Goal: Submit feedback/report problem: Submit feedback/report problem

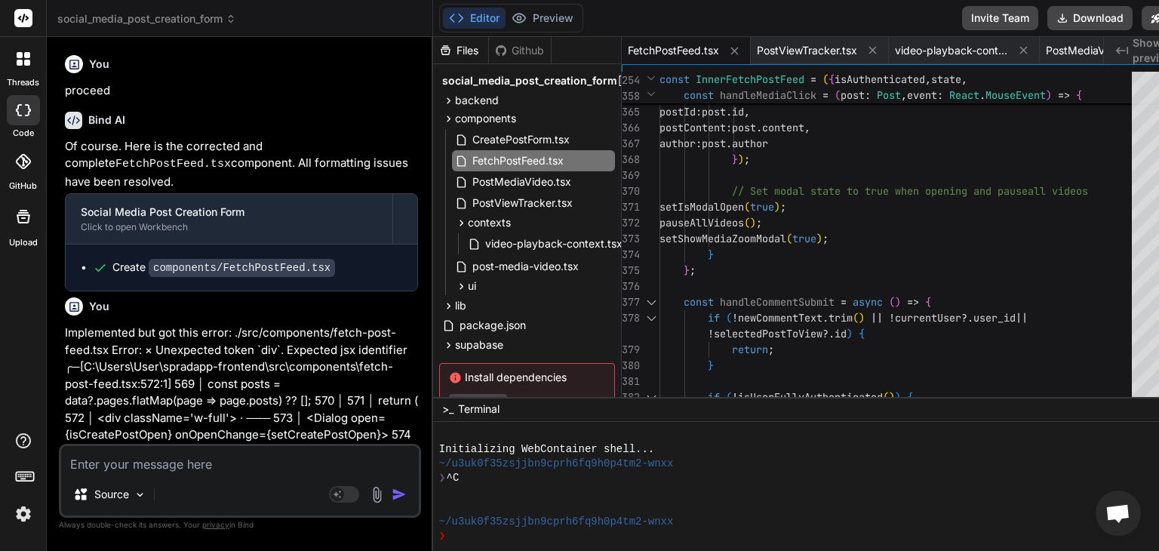
click at [196, 468] on textarea at bounding box center [240, 459] width 358 height 27
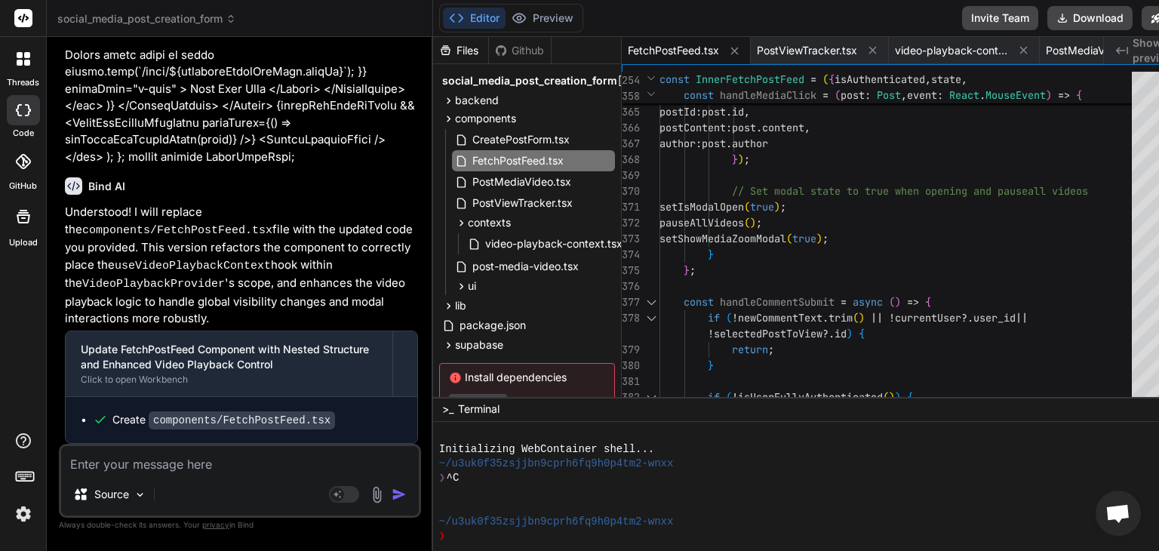
click at [209, 465] on textarea at bounding box center [240, 459] width 358 height 27
type textarea "F"
type textarea "x"
type textarea "Fo"
type textarea "x"
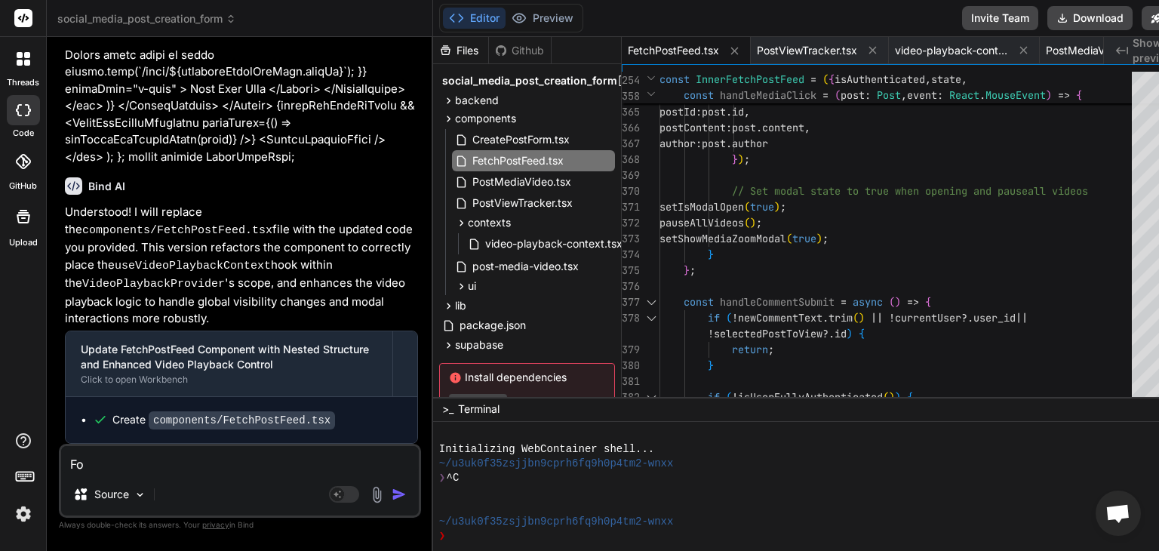
type textarea "For"
type textarea "x"
type textarea "For"
type textarea "x"
type textarea "For t"
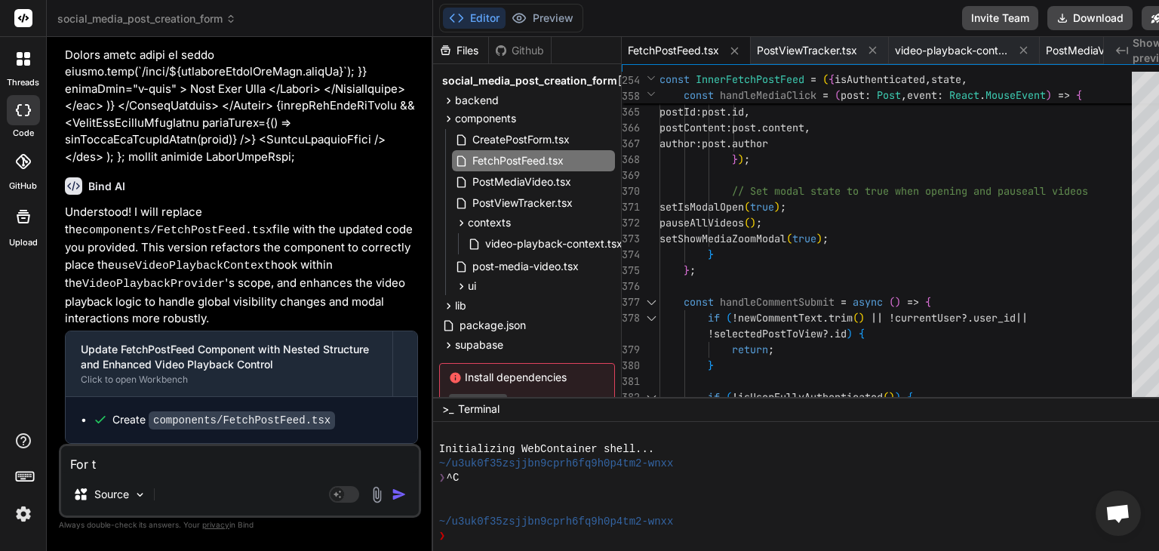
type textarea "x"
type textarea "For th"
type textarea "x"
type textarea "For the"
type textarea "x"
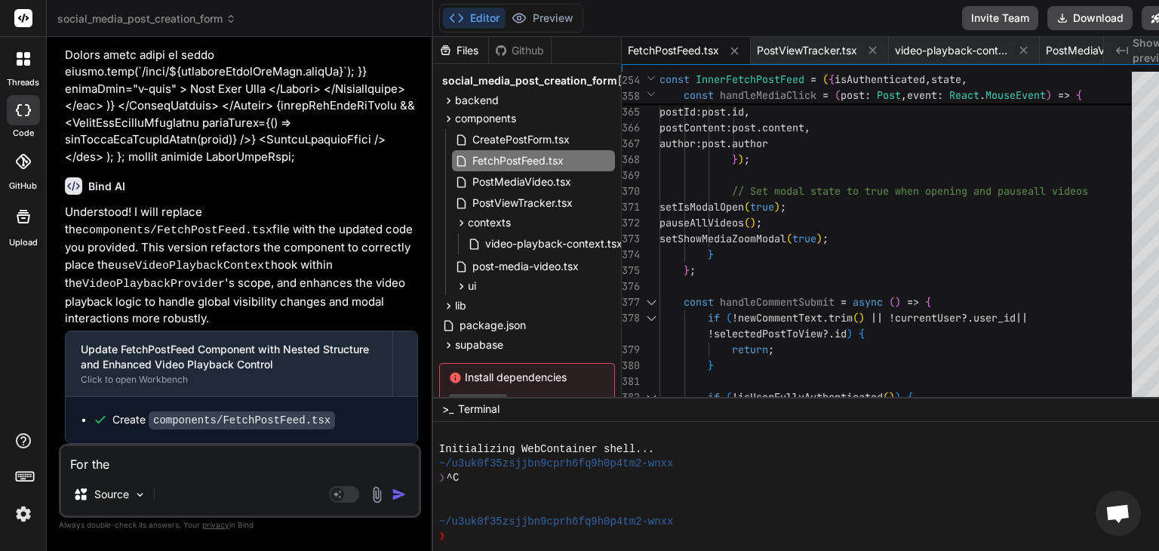
type textarea "For the"
type textarea "x"
type textarea "For the T"
type textarea "x"
type textarea "For the Te"
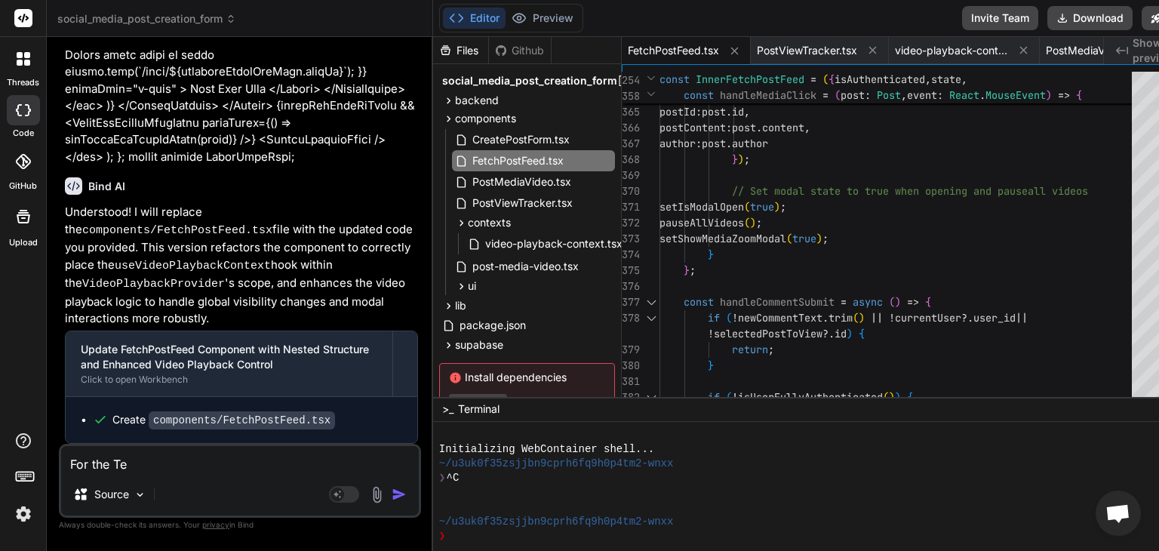
type textarea "x"
type textarea "For the T"
type textarea "x"
type textarea "For the"
type textarea "x"
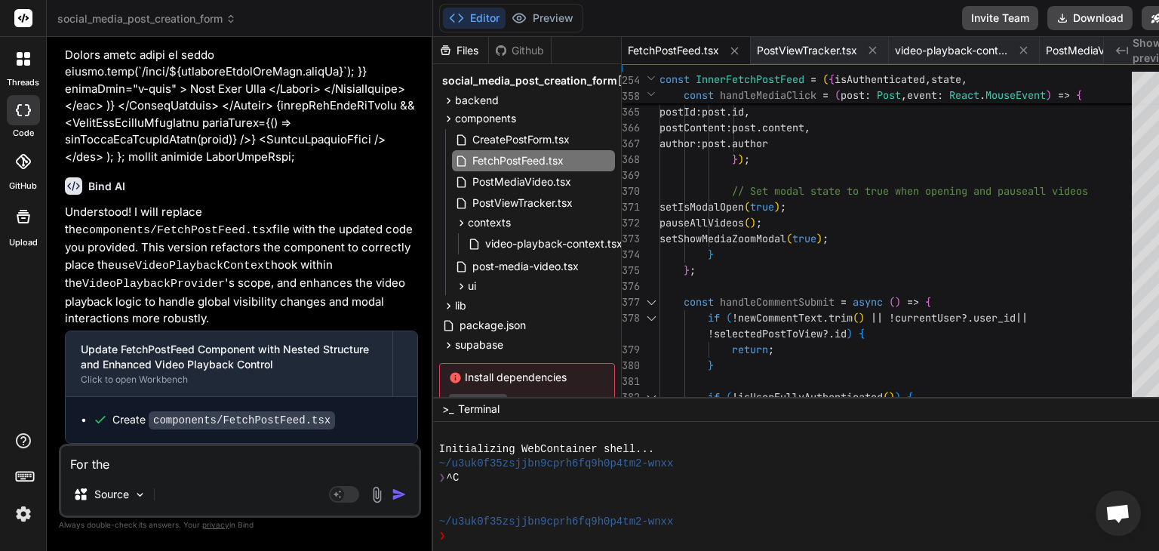
type textarea "For the F"
type textarea "x"
type textarea "For the Fe"
type textarea "x"
type textarea "For the Fet"
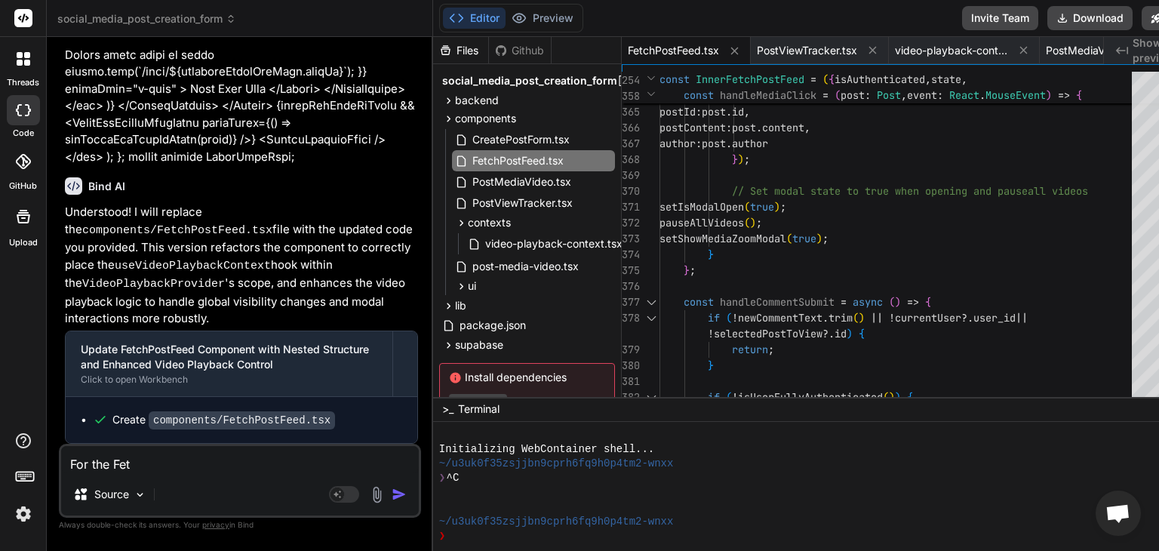
type textarea "x"
type textarea "For the Fetc"
type textarea "x"
type textarea "For the Fetch"
type textarea "x"
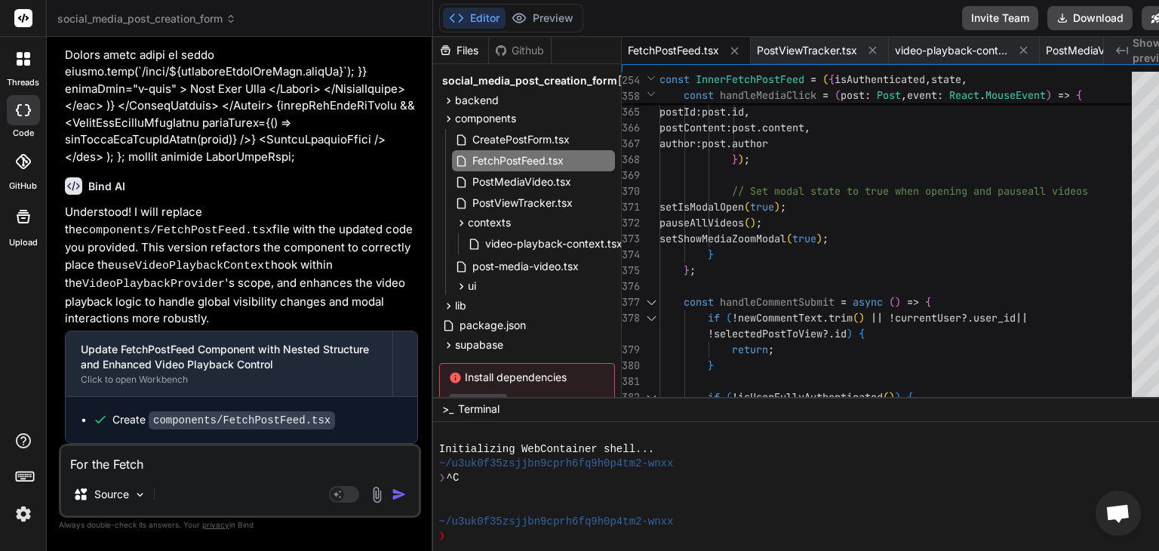
type textarea "For the FetchP"
type textarea "x"
type textarea "For the FetchPo"
type textarea "x"
type textarea "For the FetchPos"
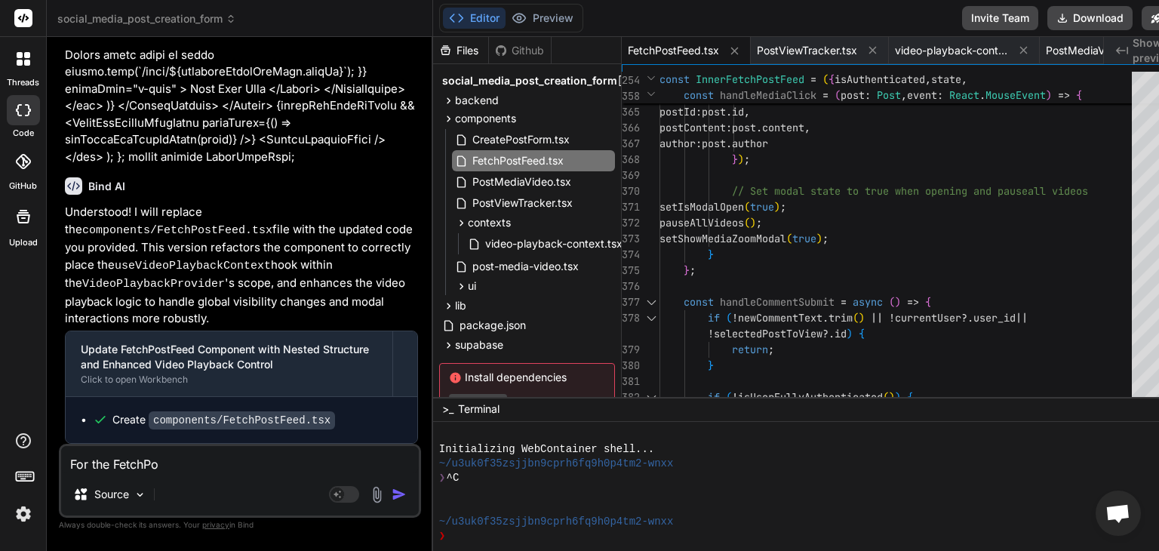
type textarea "x"
type textarea "For the FetchPost"
type textarea "x"
type textarea "For the FetchPostF"
type textarea "x"
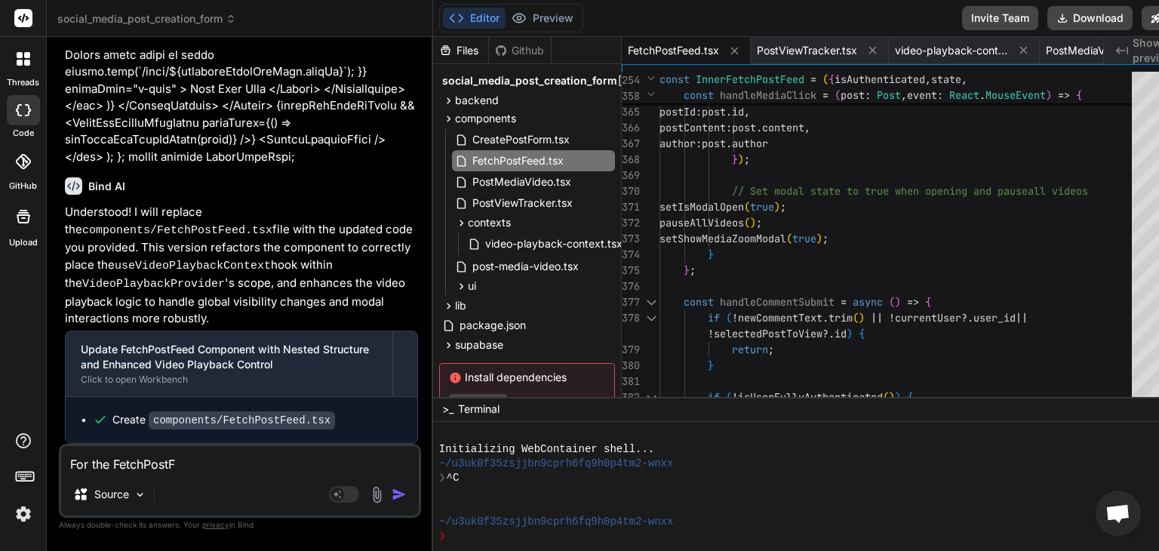
type textarea "For the FetchPostFe"
type textarea "x"
type textarea "For the FetchPostFee"
type textarea "x"
type textarea "For the FetchPostFeed"
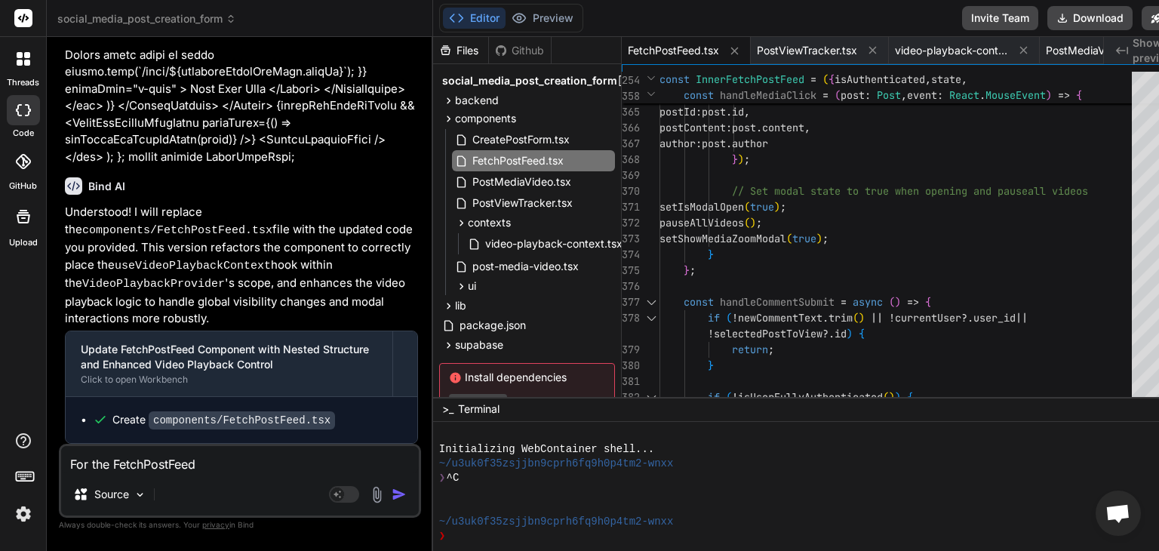
type textarea "x"
type textarea "For the FetchPostFeed."
type textarea "x"
type textarea "For the FetchPostFeed.t"
type textarea "x"
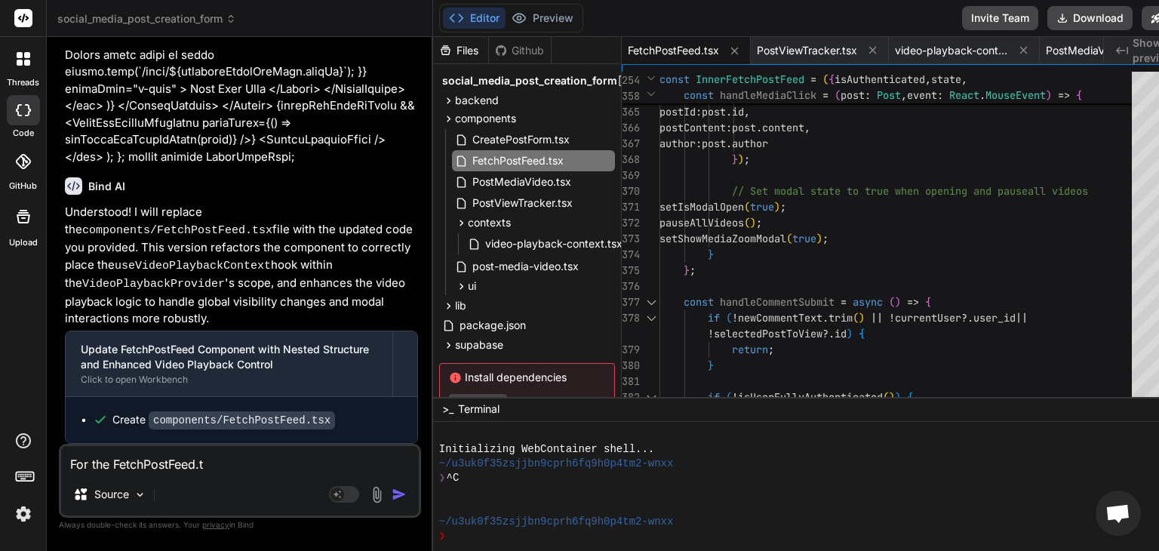
type textarea "For the FetchPostFeed.ts"
type textarea "x"
type textarea "For the FetchPostFeed.tsx"
type textarea "x"
type textarea "For the FetchPostFeed.tsx,"
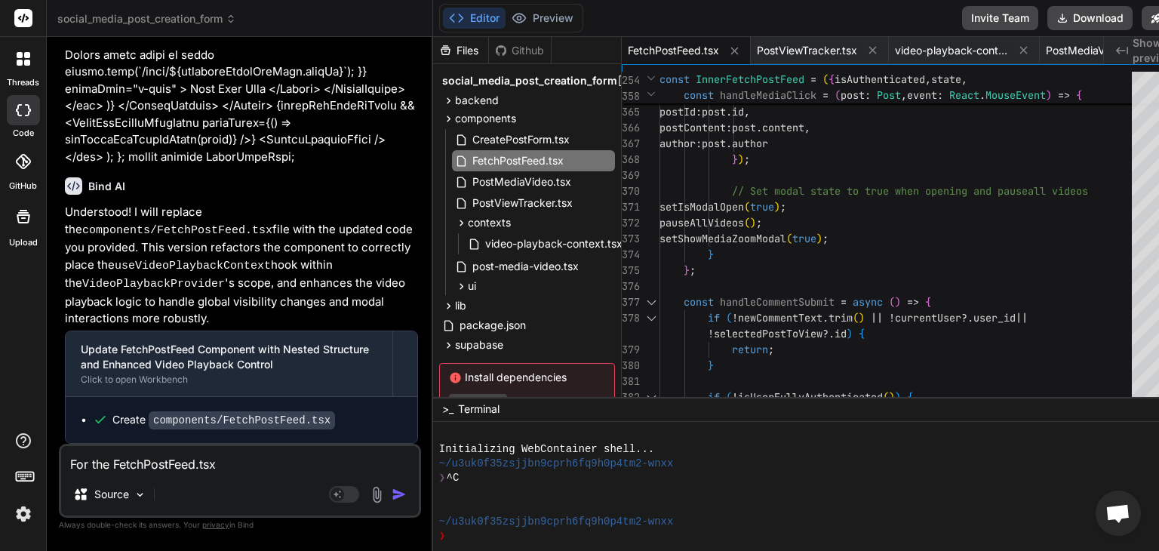
type textarea "x"
type textarea "For the FetchPostFeed.tsx,"
type textarea "x"
type textarea "For the FetchPostFeed.tsx, i"
type textarea "x"
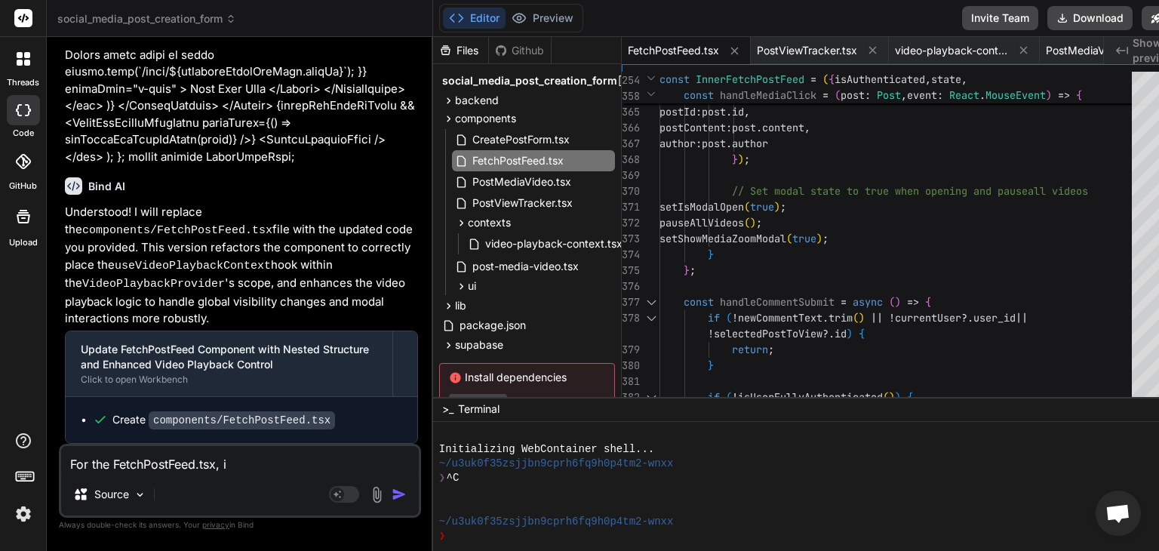
type textarea "For the FetchPostFeed.tsx, i"
type textarea "x"
type textarea "For the FetchPostFeed.tsx, i w"
type textarea "x"
type textarea "For the FetchPostFeed.tsx, i wa"
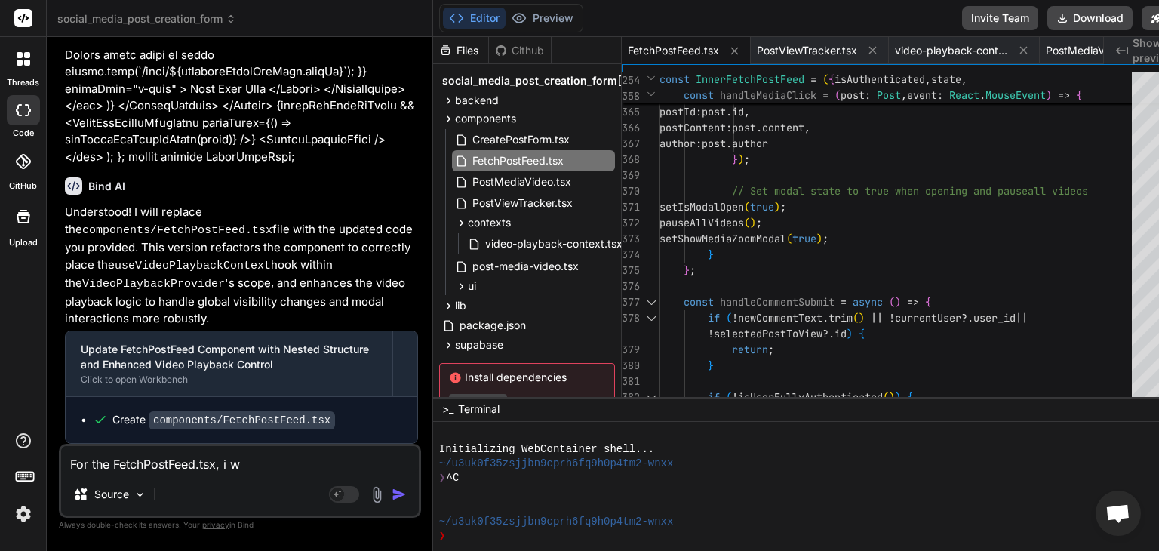
type textarea "x"
type textarea "For the FetchPostFeed.tsx, i wan"
type textarea "x"
type textarea "For the FetchPostFeed.tsx, i want"
type textarea "x"
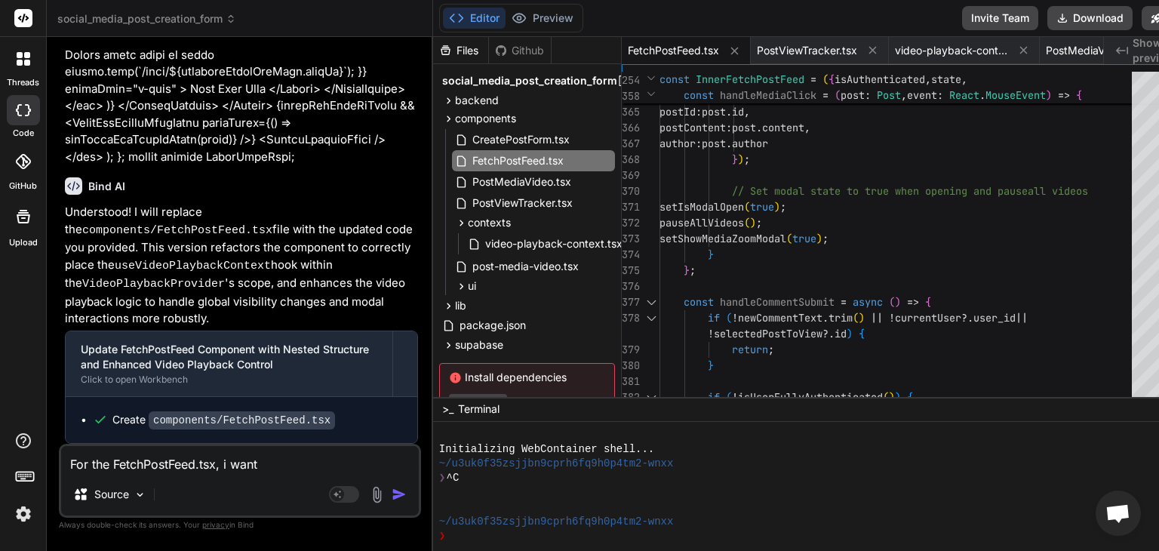
type textarea "For the FetchPostFeed.tsx, i want"
type textarea "x"
type textarea "For the FetchPostFeed.tsx, i want t"
type textarea "x"
type textarea "For the FetchPostFeed.tsx, i want to"
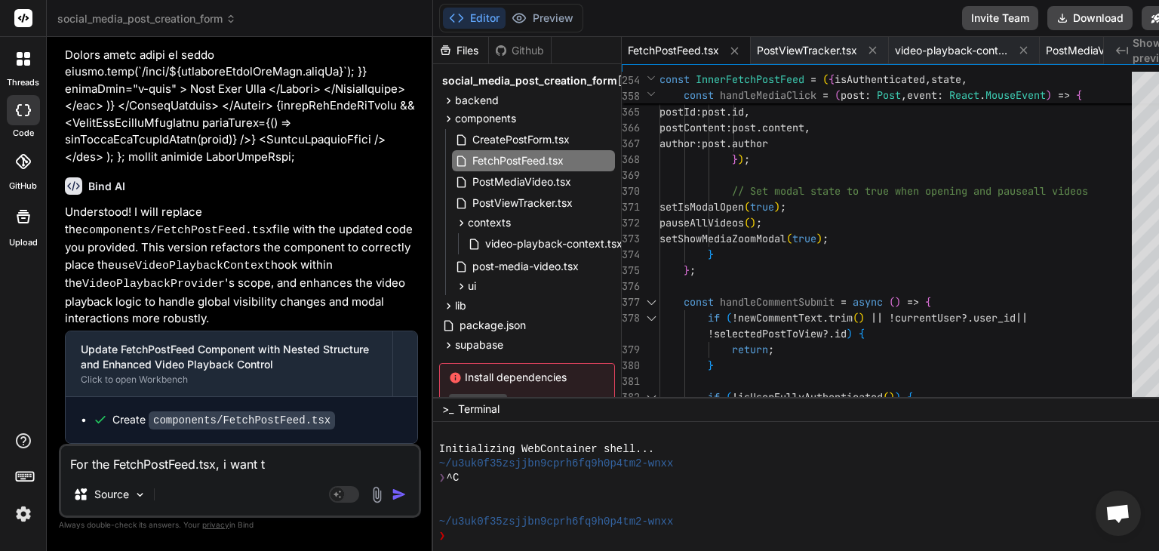
type textarea "x"
type textarea "For the FetchPostFeed.tsx, i want to"
type textarea "x"
type textarea "For the FetchPostFeed.tsx, i want to y"
type textarea "x"
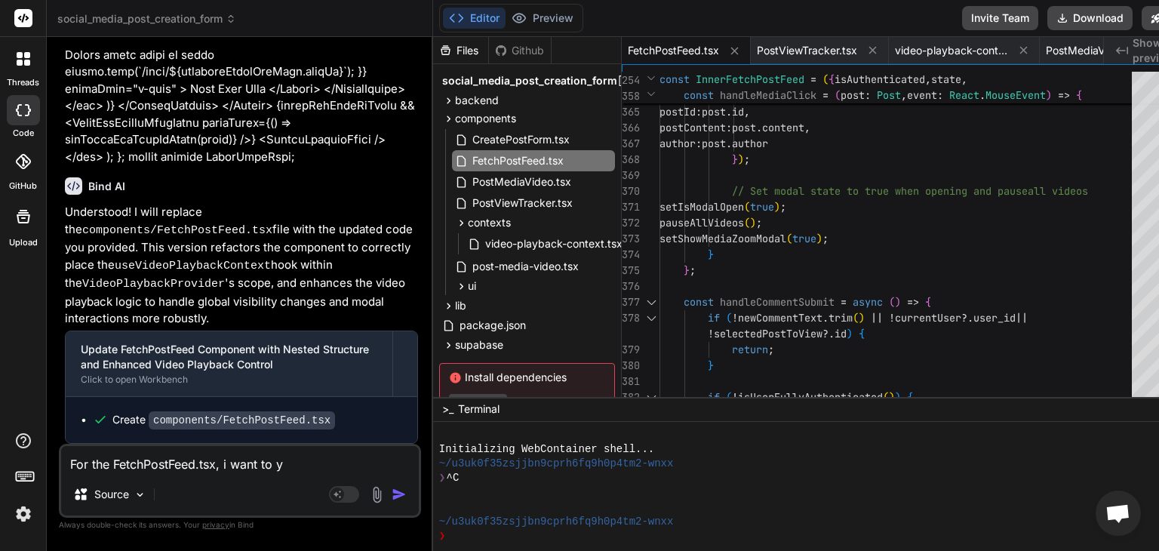
type textarea "For the FetchPostFeed.tsx, i want to yo"
type textarea "x"
type textarea "For the FetchPostFeed.tsx, i want to you"
type textarea "x"
type textarea "For the FetchPostFeed.tsx, i want to you"
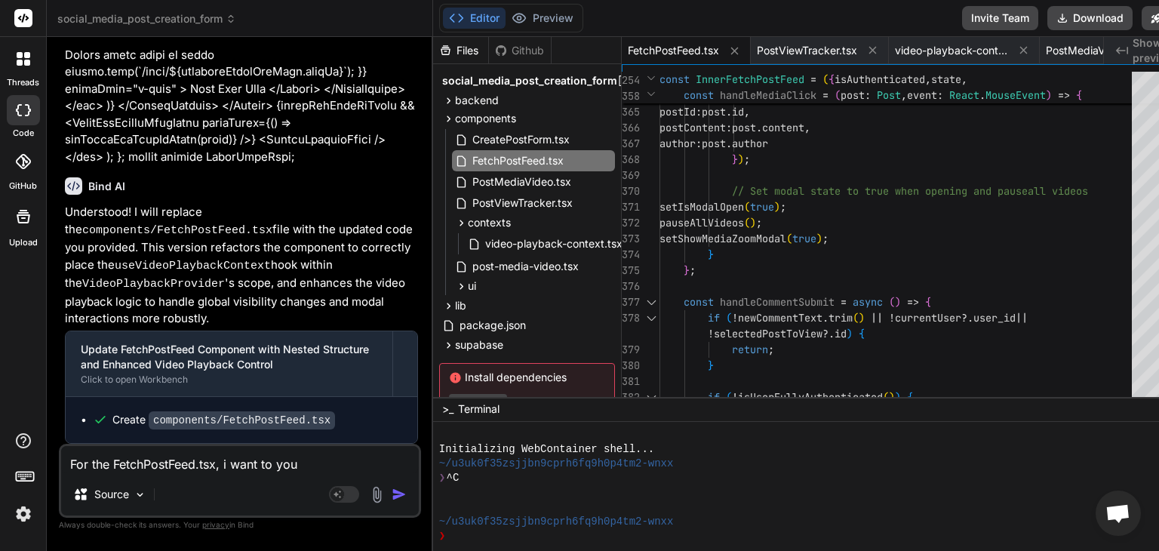
type textarea "x"
type textarea "For the FetchPostFeed.tsx, i want to you t"
type textarea "x"
type textarea "For the FetchPostFeed.tsx, i want to you to"
type textarea "x"
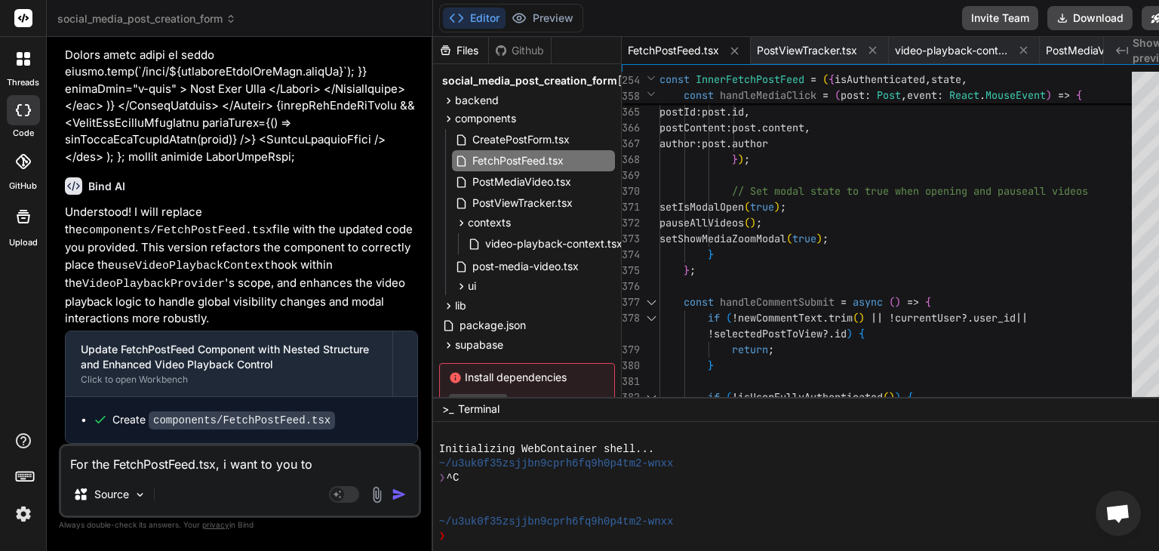
type textarea "For the FetchPostFeed.tsx, i want to you to"
type textarea "x"
type textarea "For the FetchPostFeed.tsx, i want to you to w"
type textarea "x"
type textarea "For the FetchPostFeed.tsx, i want to you to wo"
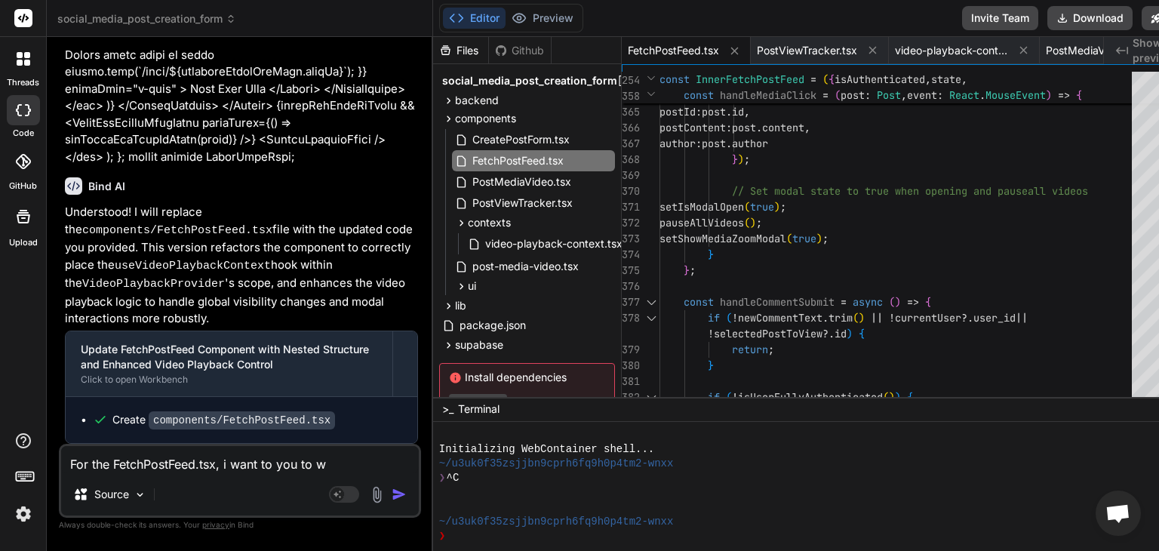
type textarea "x"
type textarea "For the FetchPostFeed.tsx, i want to you to wor"
type textarea "x"
type textarea "For the FetchPostFeed.tsx, i want to you to work"
type textarea "x"
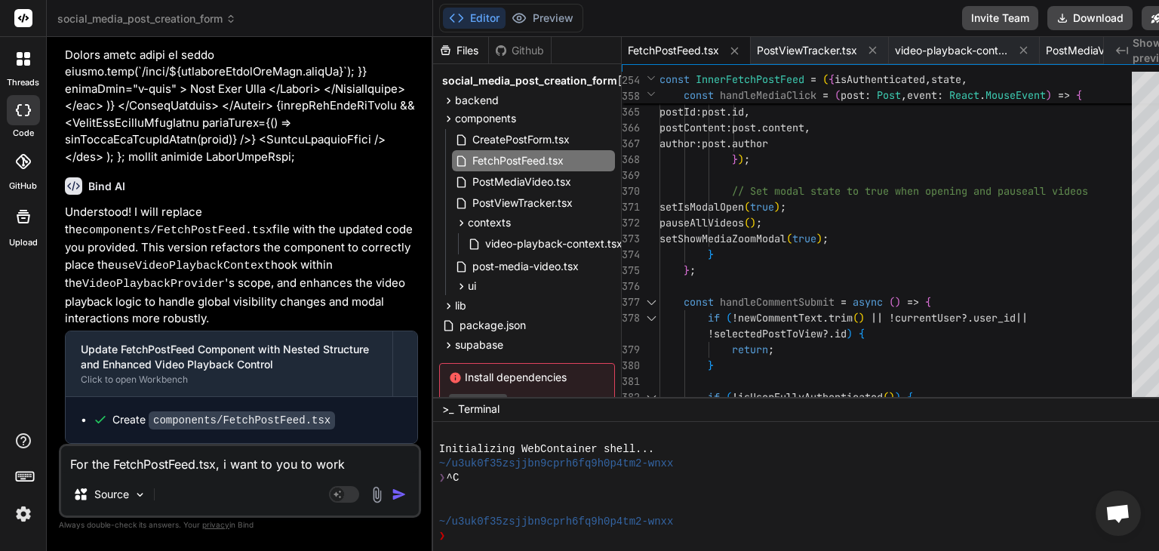
type textarea "For the FetchPostFeed.tsx, i want to you to work"
type textarea "x"
type textarea "For the FetchPostFeed.tsx, i want to you to work o"
type textarea "x"
type textarea "For the FetchPostFeed.tsx, i want to you to work on"
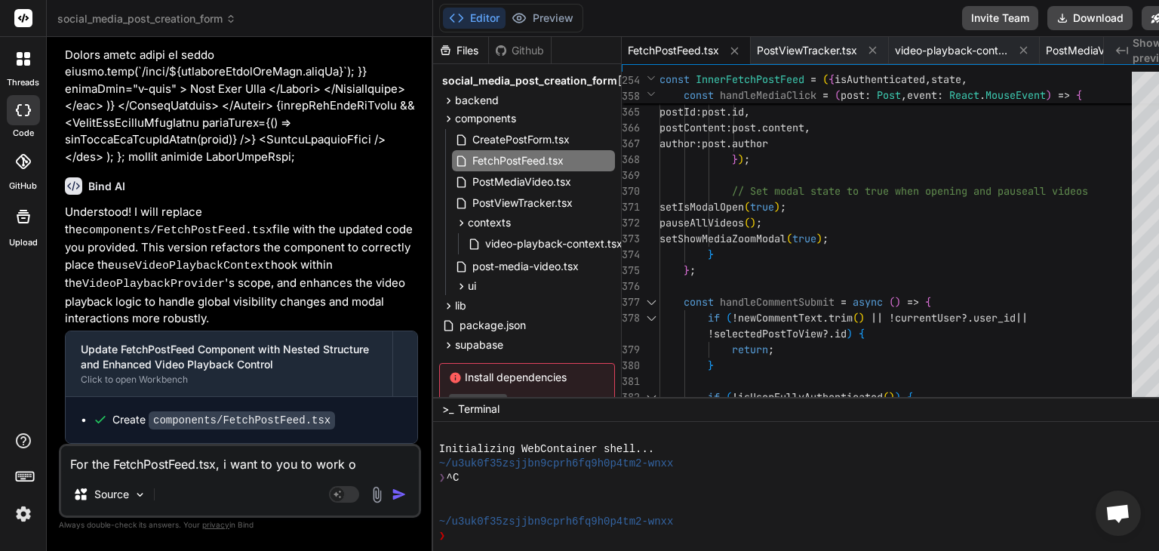
type textarea "x"
type textarea "For the FetchPostFeed.tsx, i want to you to work on"
type textarea "x"
type textarea "For the FetchPostFeed.tsx, i want to you to work on t"
type textarea "x"
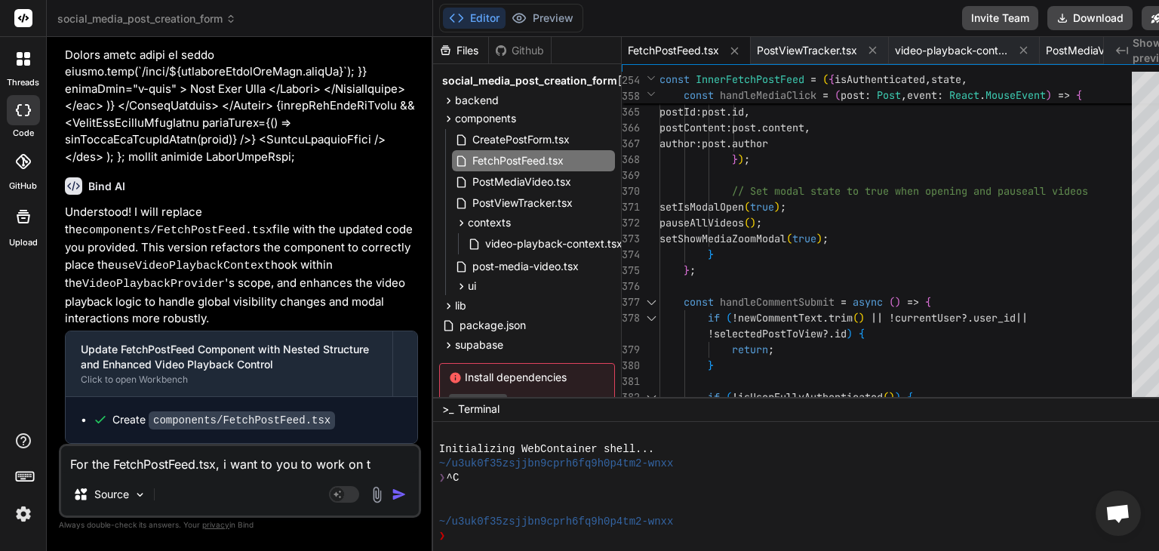
type textarea "For the FetchPostFeed.tsx, i want to you to work on th"
type textarea "x"
type textarea "For the FetchPostFeed.tsx, i want to you to work on the"
type textarea "x"
type textarea "For the FetchPostFeed.tsx, i want to you to work on the"
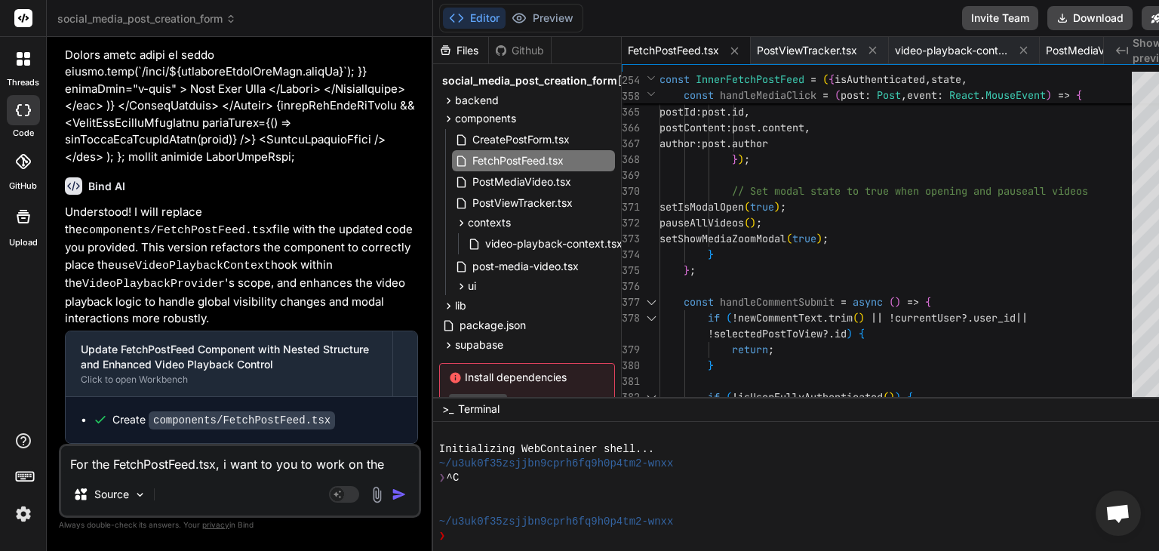
type textarea "x"
type textarea "For the FetchPostFeed.tsx, i want to you to work on the p"
type textarea "x"
type textarea "For the FetchPostFeed.tsx, i want to you to work on the pr"
type textarea "x"
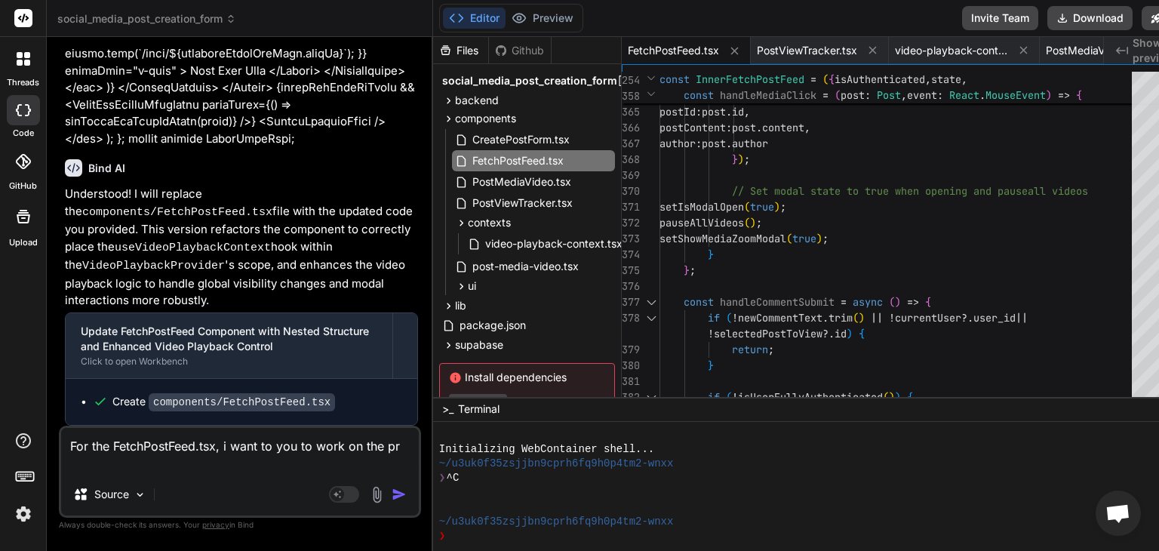
scroll to position [26341, 0]
type textarea "For the FetchPostFeed.tsx, i want to you to work on the pro"
type textarea "x"
type textarea "For the FetchPostFeed.tsx, i want to you to work on the prof"
type textarea "x"
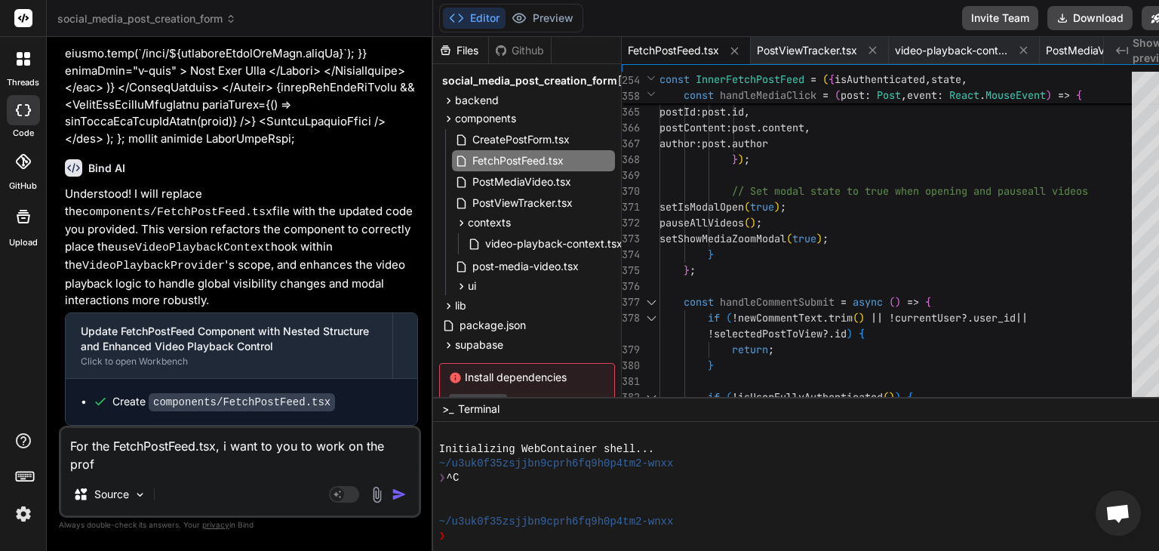
type textarea "For the FetchPostFeed.tsx, i want to you to work on the profi"
type textarea "x"
type textarea "For the FetchPostFeed.tsx, i want to you to work on the profil"
type textarea "x"
type textarea "For the FetchPostFeed.tsx, i want to you to work on the profile"
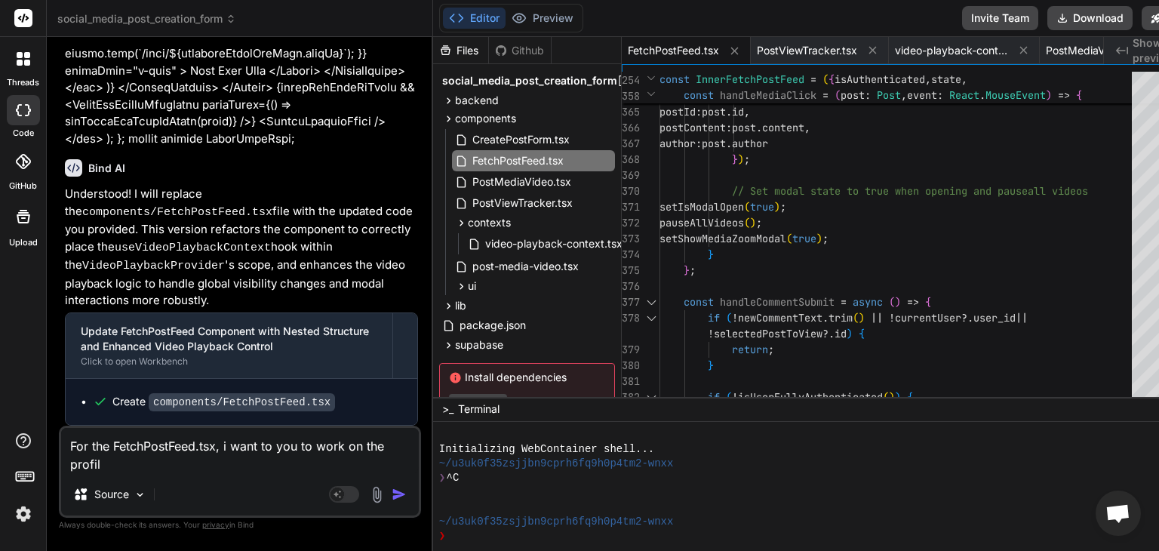
type textarea "x"
type textarea "For the FetchPostFeed.tsx, i want to you to work on the profile"
type textarea "x"
type textarea "For the FetchPostFeed.tsx, i want to you to work on the profile p"
type textarea "x"
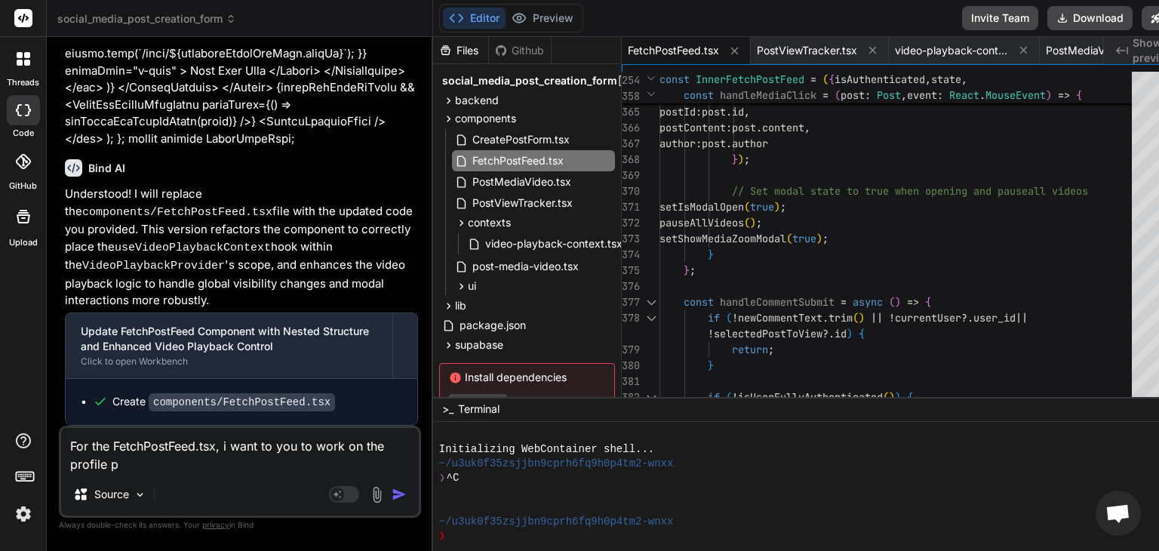
type textarea "For the FetchPostFeed.tsx, i want to you to work on the profile pi"
type textarea "x"
type textarea "For the FetchPostFeed.tsx, i want to you to work on the profile pic"
type textarea "x"
type textarea "For the FetchPostFeed.tsx, i want to you to work on the profile pict"
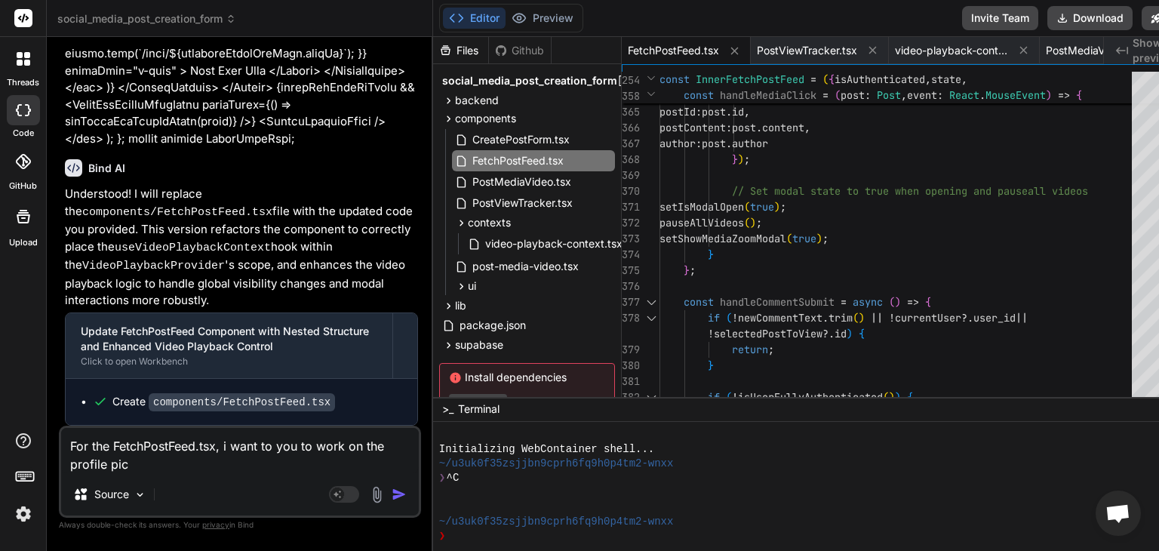
type textarea "x"
type textarea "For the FetchPostFeed.tsx, i want to you to work on the profile pictu"
type textarea "x"
type textarea "For the FetchPostFeed.tsx, i want to you to work on the profile pictur"
type textarea "x"
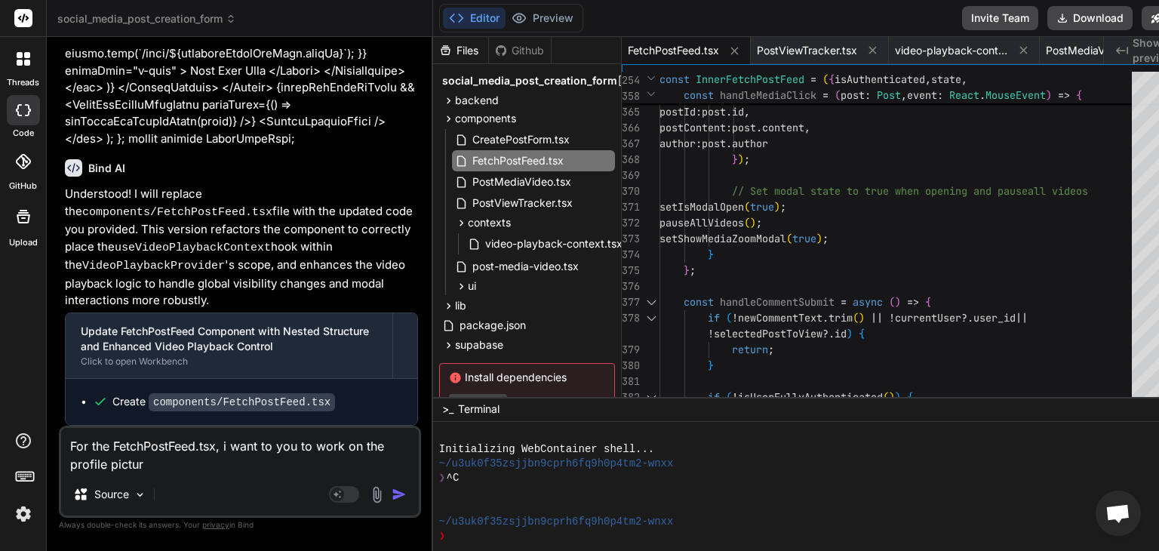
type textarea "For the FetchPostFeed.tsx, i want to you to work on the profile picture"
type textarea "x"
type textarea "For the FetchPostFeed.tsx, i want to you to work on the profile picture"
type textarea "x"
type textarea "For the FetchPostFeed.tsx, i want to you to work on the profile picture o"
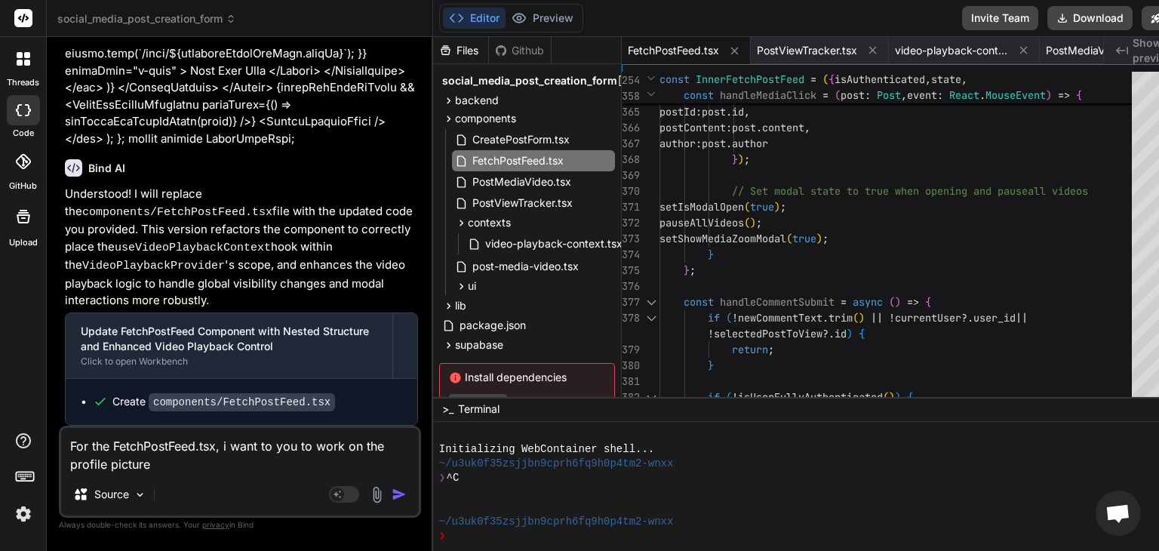
type textarea "x"
type textarea "For the FetchPostFeed.tsx, i want to you to work on the profile picture of"
type textarea "x"
type textarea "For the FetchPostFeed.tsx, i want to you to work on the profile picture of"
type textarea "x"
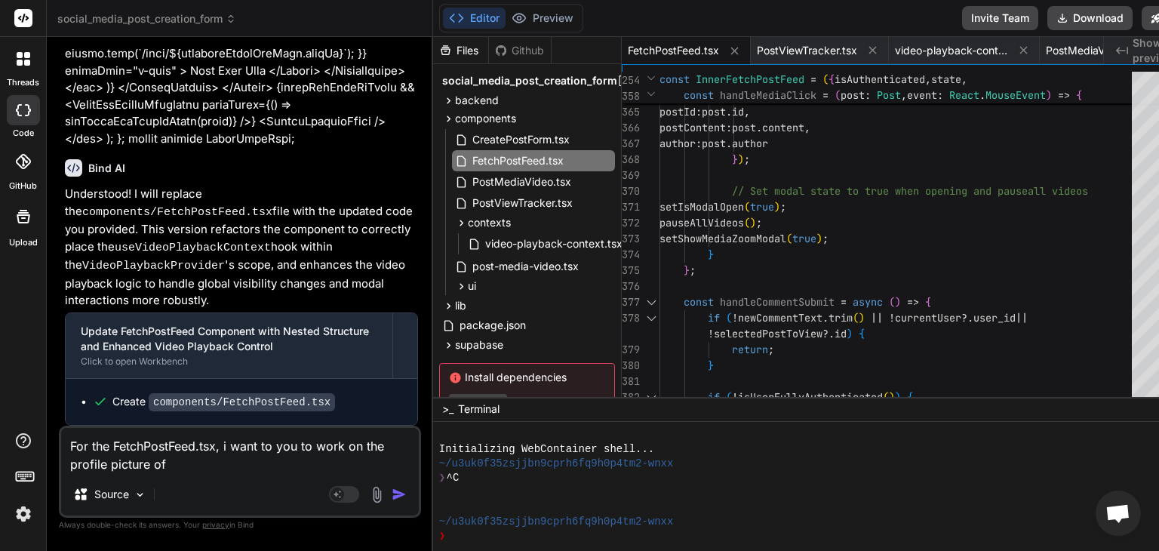
type textarea "For the FetchPostFeed.tsx, i want to you to work on the profile picture of t"
type textarea "x"
type textarea "For the FetchPostFeed.tsx, i want to you to work on the profile picture of th"
type textarea "x"
type textarea "For the FetchPostFeed.tsx, i want to you to work on the profile picture of the"
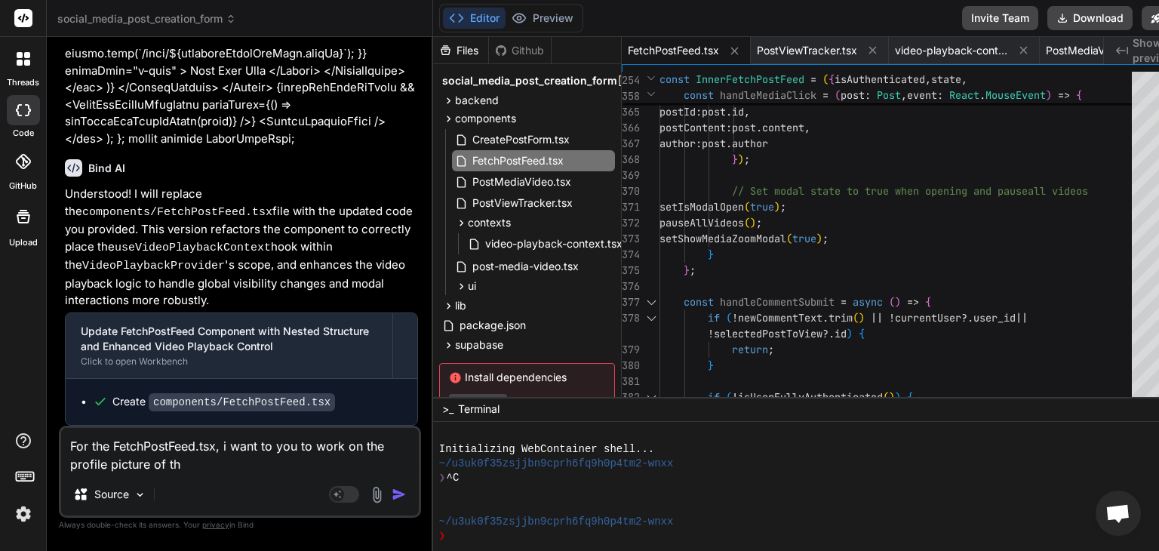
type textarea "x"
type textarea "For the FetchPostFeed.tsx, i want to you to work on the profile picture of the"
type textarea "x"
type textarea "For the FetchPostFeed.tsx, i want to you to work on the profile picture of the"
type textarea "x"
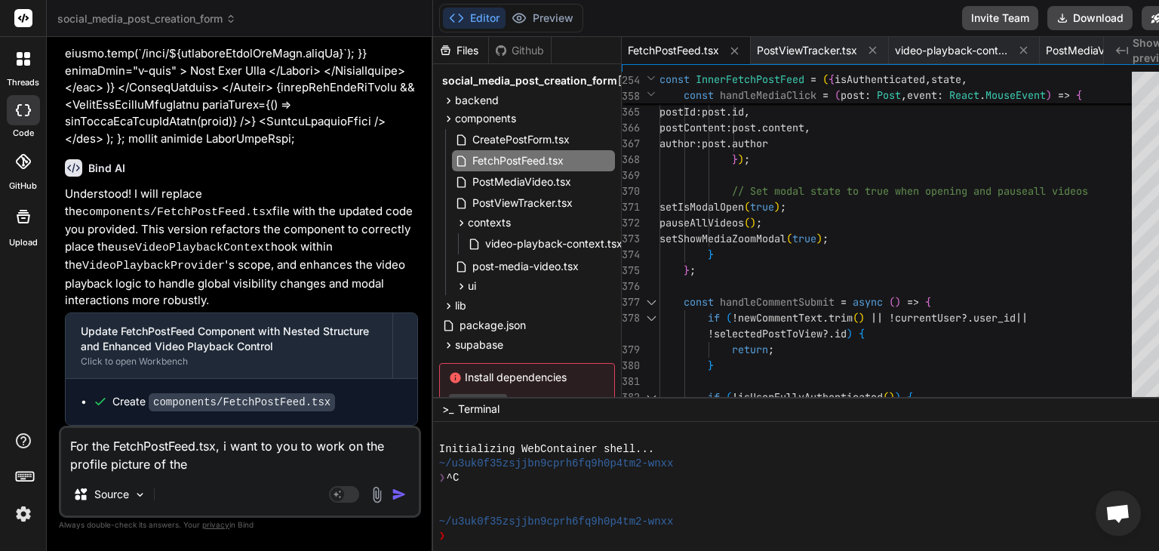
type textarea "For the FetchPostFeed.tsx, i want to you to work on the profile picture of th"
type textarea "x"
type textarea "For the FetchPostFeed.tsx, i want to you to work on the profile picture of t"
type textarea "x"
type textarea "For the FetchPostFeed.tsx, i want to you to work on the profile picture of"
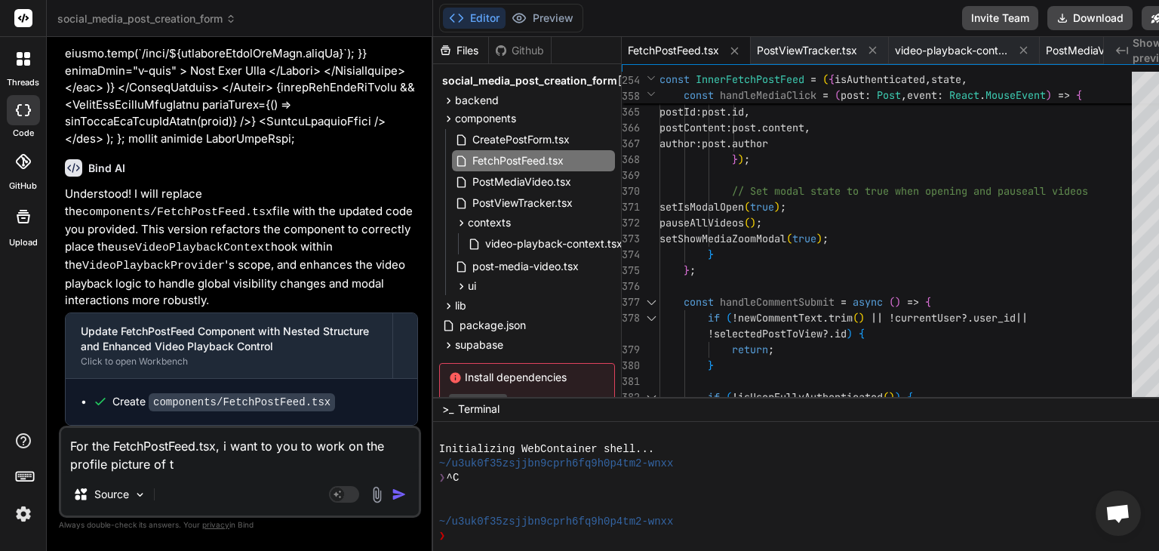
type textarea "x"
type textarea "For the FetchPostFeed.tsx, i want to you to work on the profile picture of"
type textarea "x"
type textarea "For the FetchPostFeed.tsx, i want to you to work on the profile picture o"
type textarea "x"
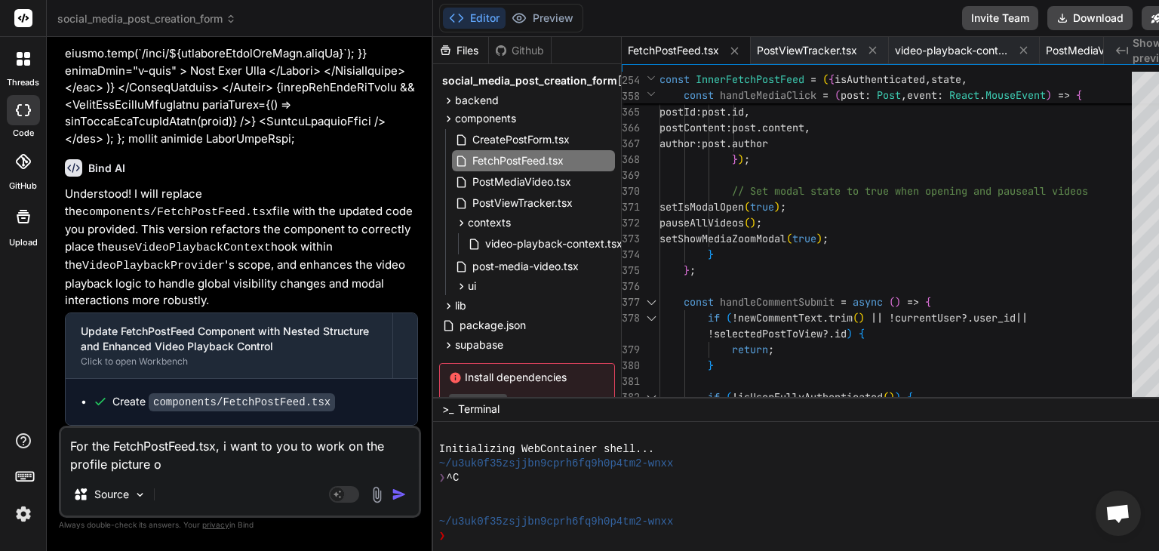
type textarea "For the FetchPostFeed.tsx, i want to you to work on the profile picture on"
type textarea "x"
type textarea "For the FetchPostFeed.tsx, i want to you to work on the profile picture on"
type textarea "x"
type textarea "For the FetchPostFeed.tsx, i want to you to work on the profile picture on t"
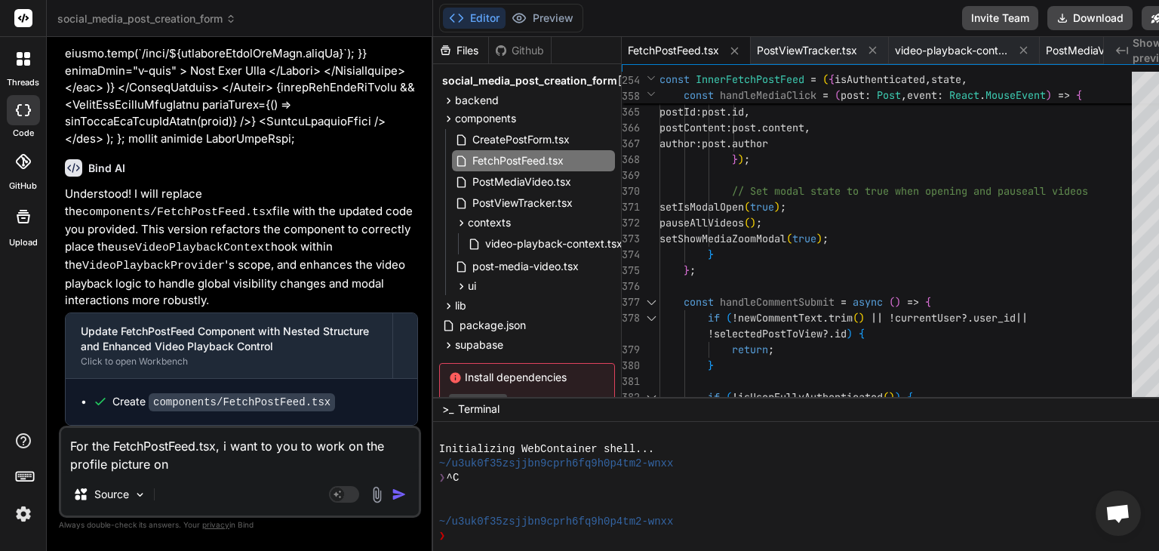
type textarea "x"
type textarea "For the FetchPostFeed.tsx, i want to you to work on the profile picture on th"
type textarea "x"
type textarea "For the FetchPostFeed.tsx, i want to you to work on the profile picture on the"
type textarea "x"
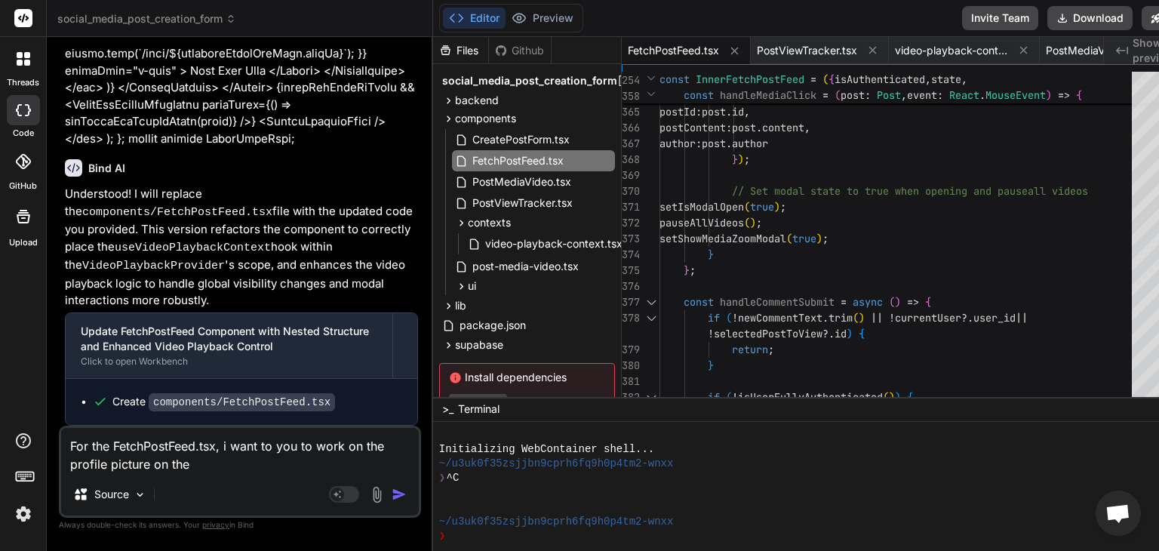
type textarea "For the FetchPostFeed.tsx, i want to you to work on the profile picture on the"
type textarea "x"
type textarea "For the FetchPostFeed.tsx, i want to you to work on the profile picture on the p"
type textarea "x"
type textarea "For the FetchPostFeed.tsx, i want to you to work on the profile picture on the …"
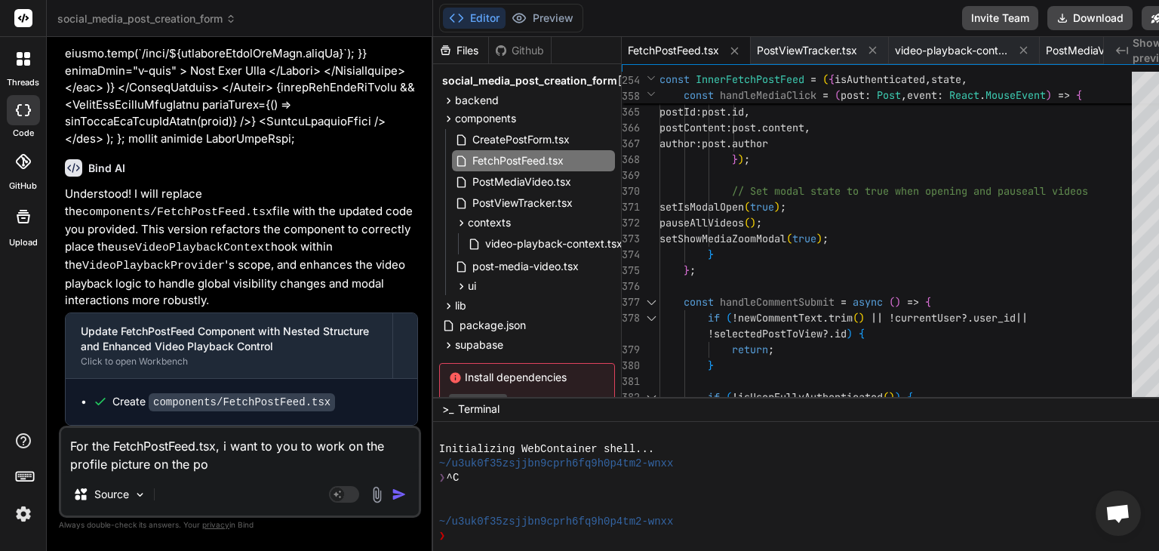
type textarea "x"
type textarea "For the FetchPostFeed.tsx, i want to you to work on the profile picture on the …"
type textarea "x"
type textarea "For the FetchPostFeed.tsx, i want to you to work on the profile picture on the …"
type textarea "x"
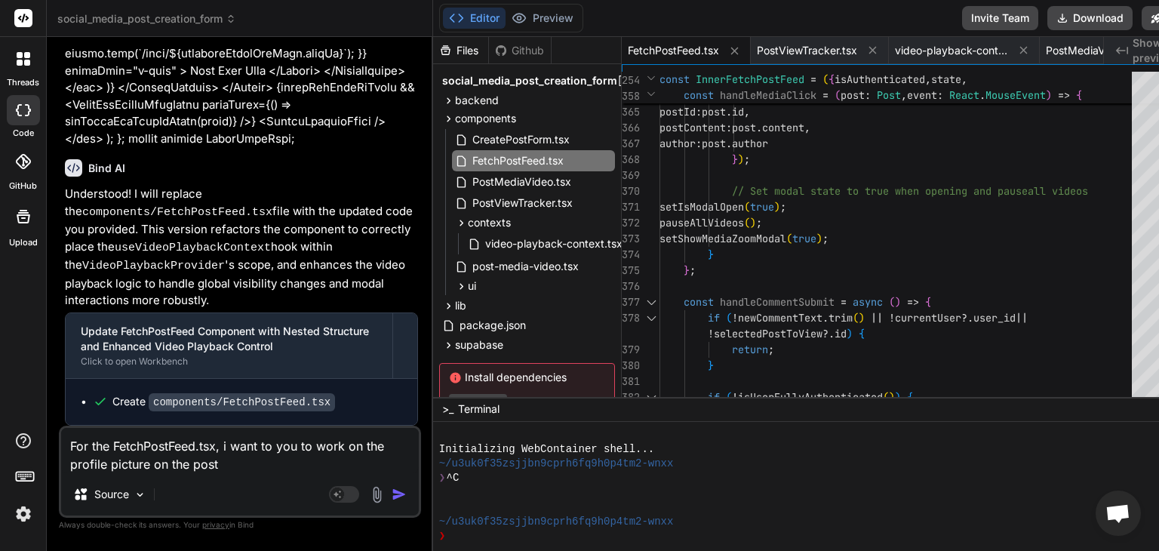
type textarea "For the FetchPostFeed.tsx, i want to you to work on the profile picture on the …"
type textarea "x"
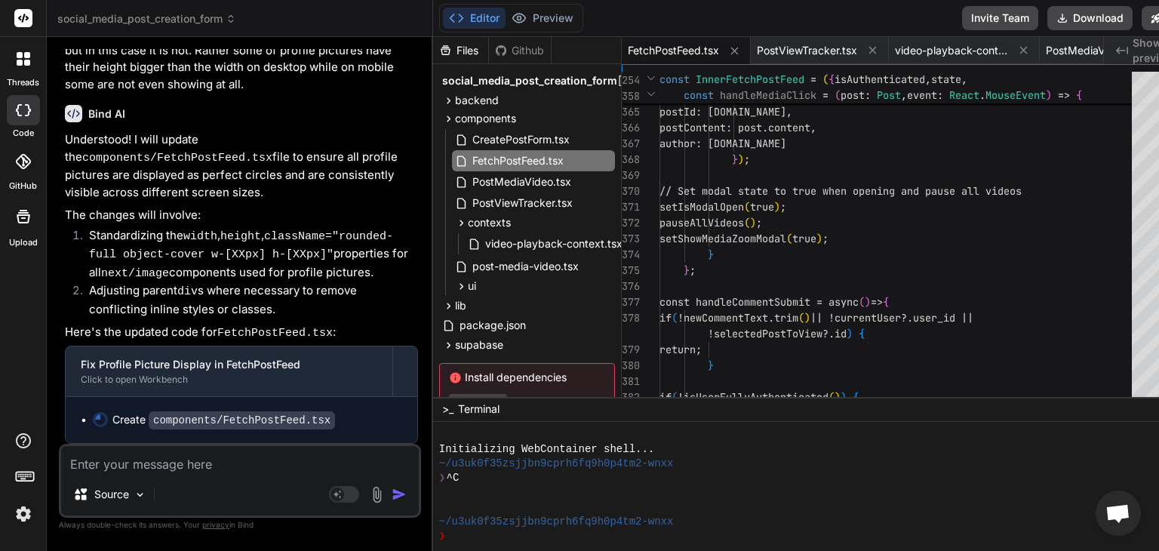
scroll to position [26798, 0]
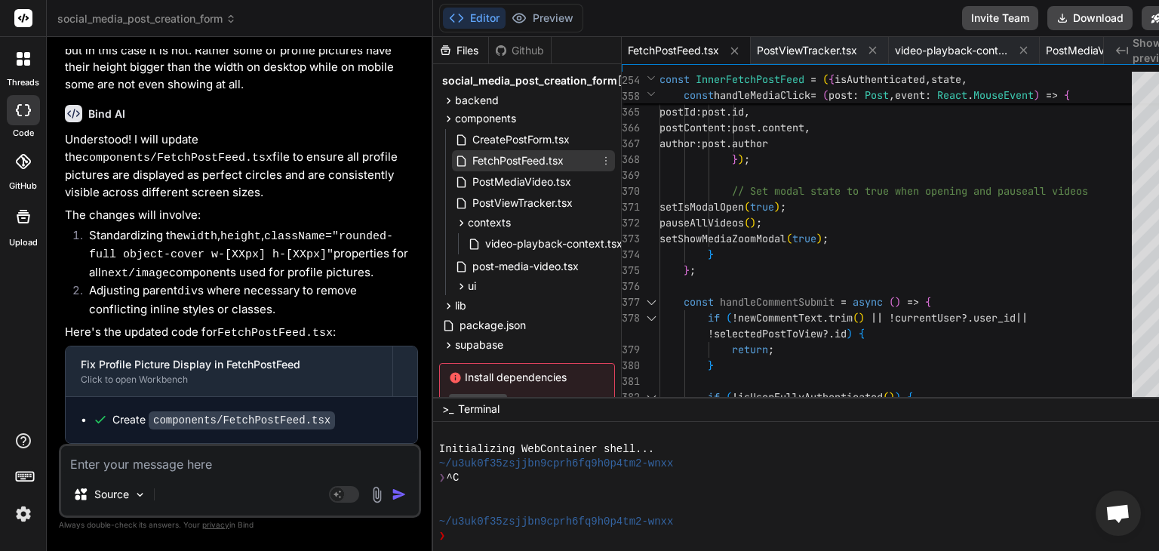
click at [541, 161] on span "FetchPostFeed.tsx" at bounding box center [518, 161] width 94 height 18
click at [522, 161] on span "FetchPostFeed.tsx" at bounding box center [518, 161] width 94 height 18
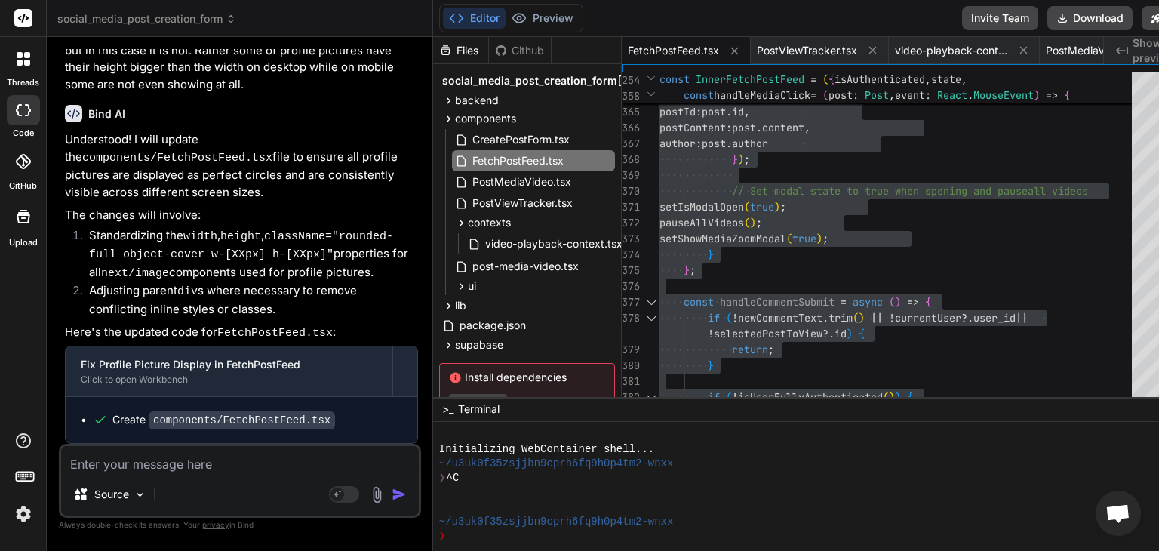
click at [200, 467] on textarea at bounding box center [240, 459] width 358 height 27
click at [161, 470] on textarea at bounding box center [240, 459] width 358 height 27
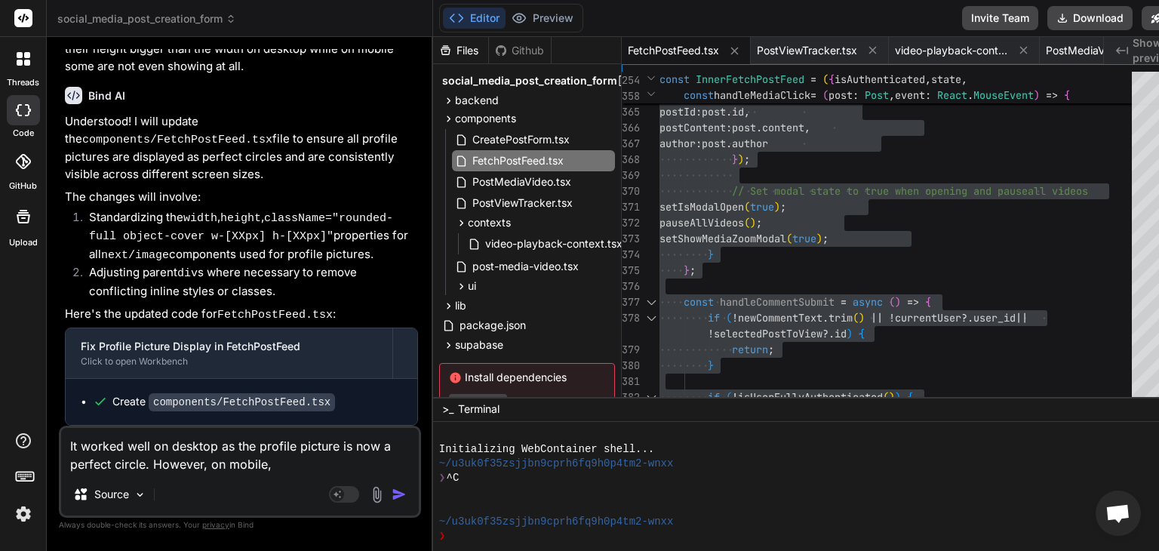
click at [308, 465] on textarea "It worked well on desktop as the profile picture is now a perfect circle. Howev…" at bounding box center [240, 450] width 358 height 45
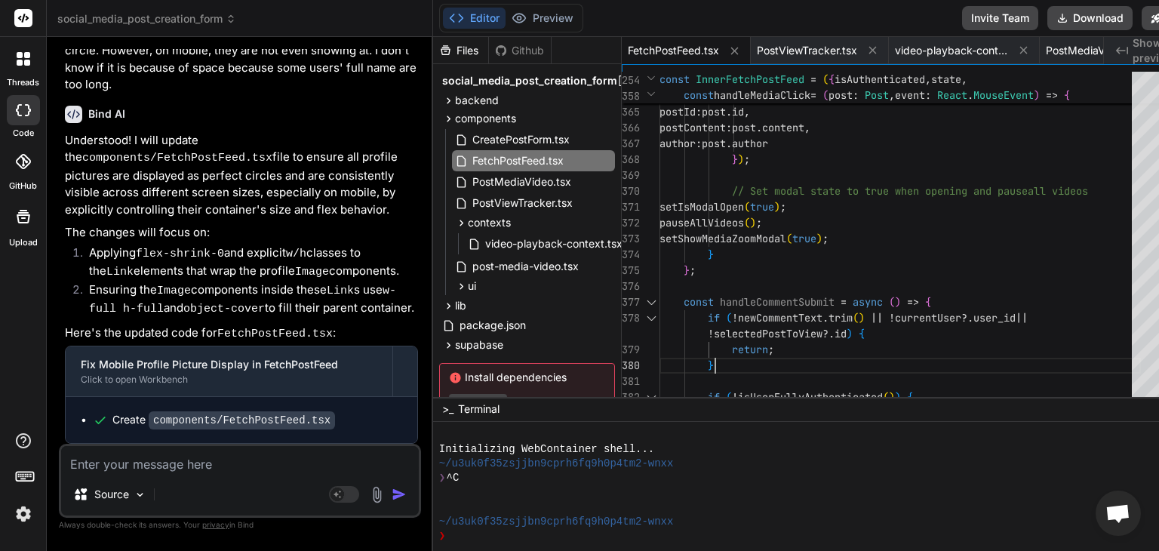
scroll to position [0, 0]
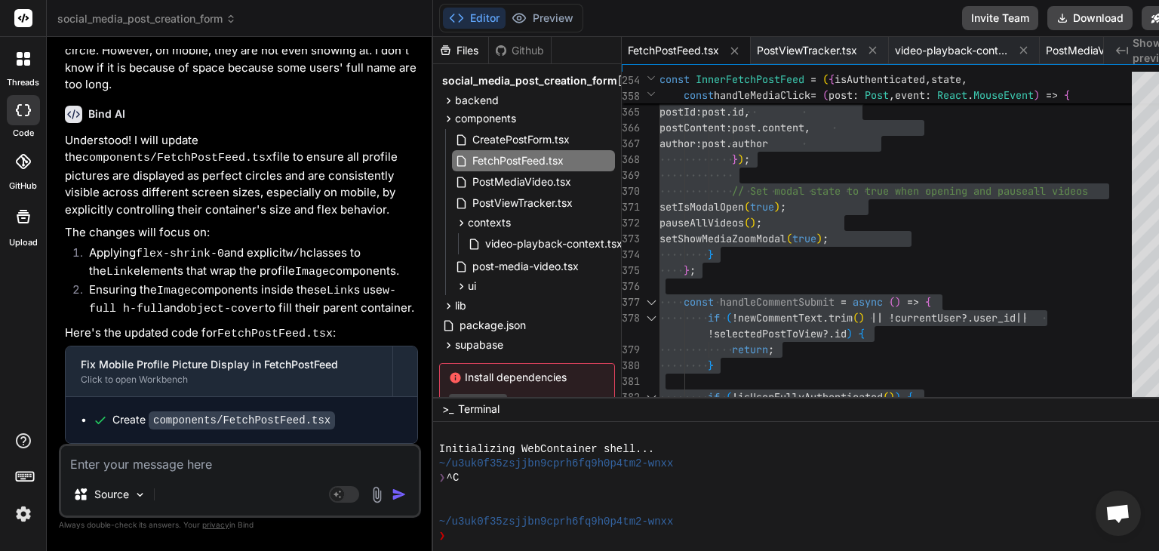
click at [196, 468] on textarea at bounding box center [240, 459] width 358 height 27
click at [203, 465] on textarea at bounding box center [240, 459] width 358 height 27
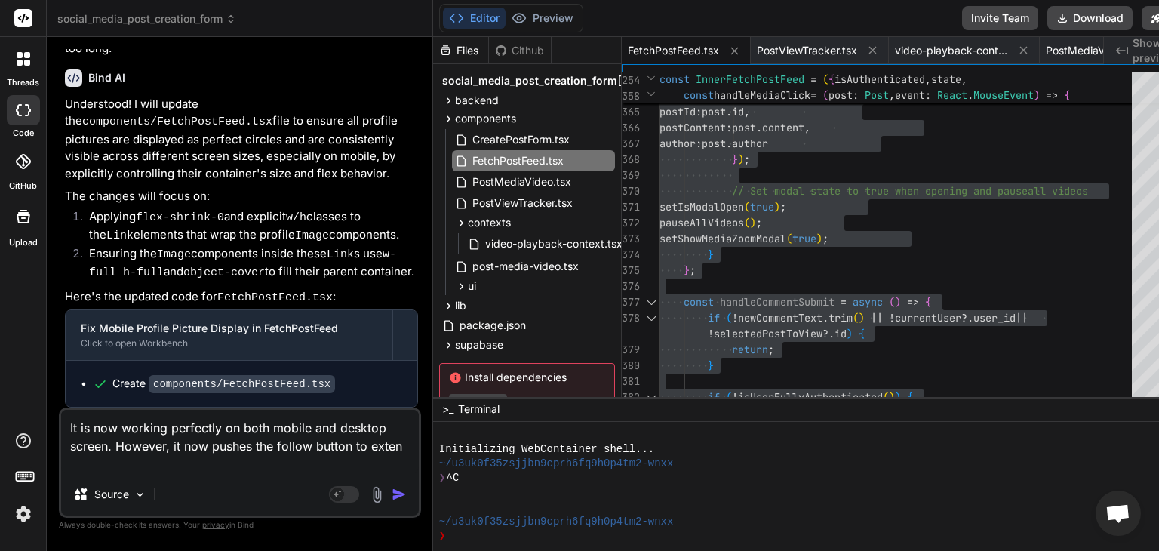
scroll to position [27288, 0]
click at [170, 446] on textarea "It is now working perfectly on both mobile and desktop screen. However, it now …" at bounding box center [240, 441] width 358 height 63
click at [231, 465] on textarea "It is now working perfectly on both mobile and desktop screen. However, on mobi…" at bounding box center [240, 441] width 358 height 63
click at [319, 462] on textarea "It is now working perfectly on both mobile and desktop screen. However, on mobi…" at bounding box center [240, 441] width 358 height 63
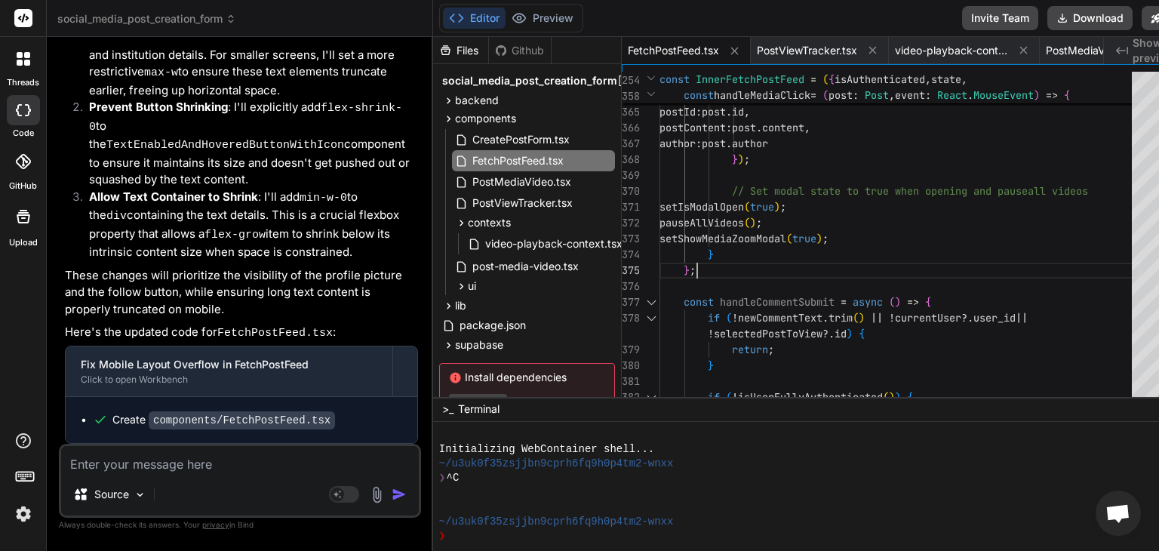
scroll to position [0, 0]
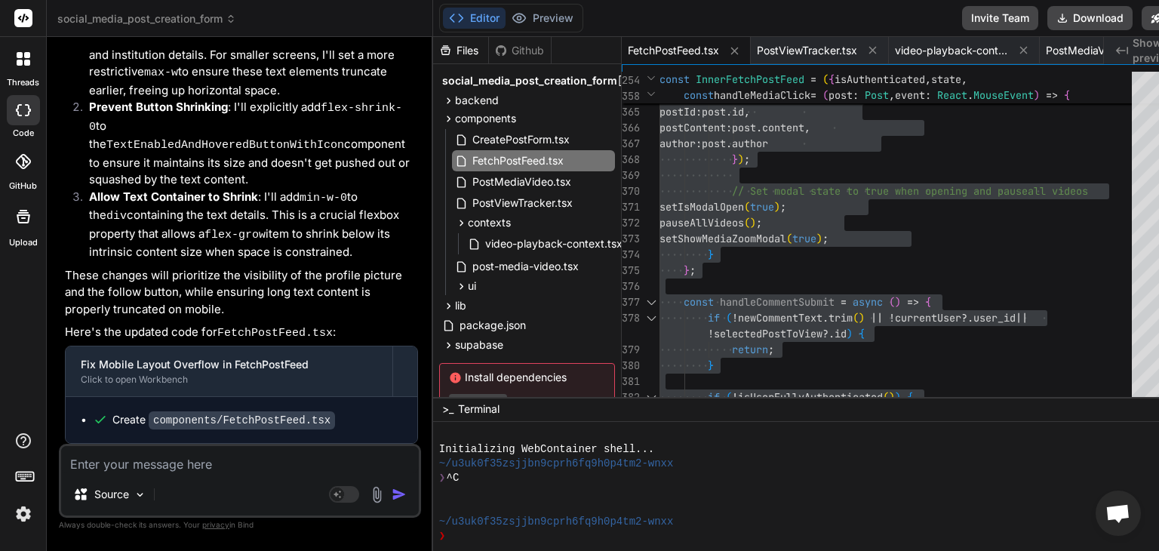
click at [166, 471] on textarea at bounding box center [240, 459] width 358 height 27
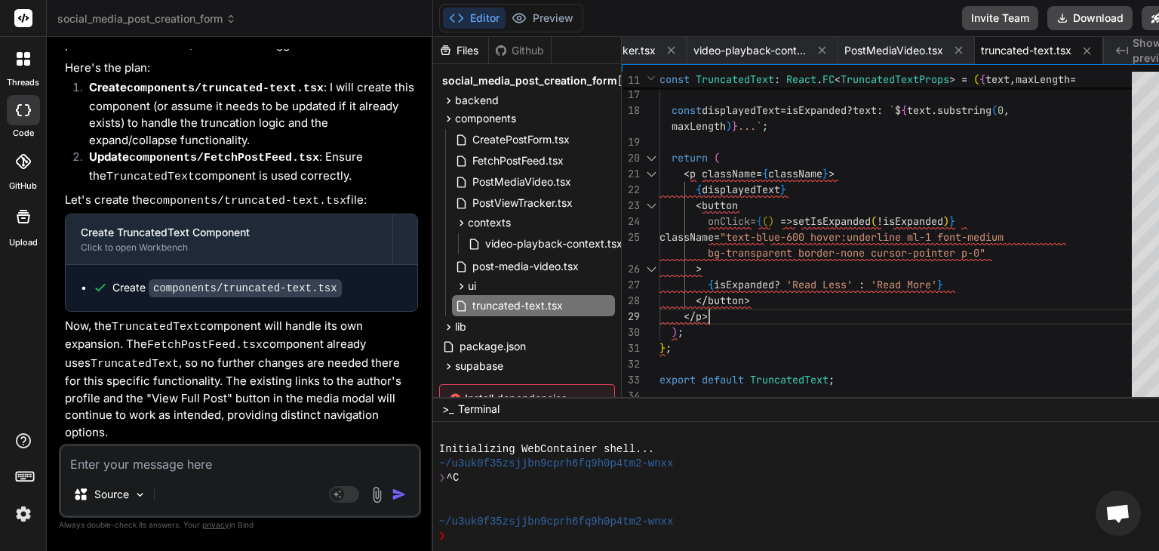
click at [800, 312] on div "} const displayedText = isExpanded ? text : ` $ { text . substring ( 0 , maxLen…" at bounding box center [899, 110] width 481 height 586
click at [756, 253] on div "} const displayedText = isExpanded ? text : ` $ { text . substring ( 0 , maxLen…" at bounding box center [899, 110] width 481 height 586
